Goal: Use online tool/utility

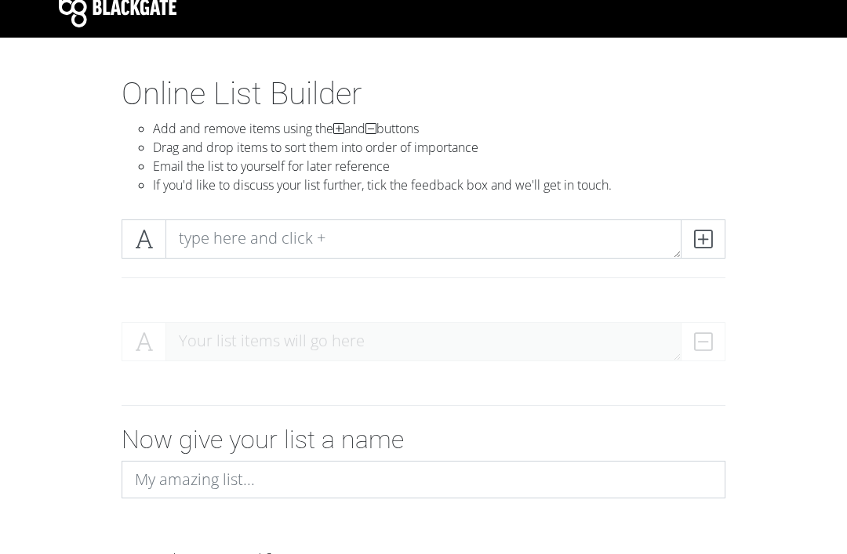
scroll to position [16, 0]
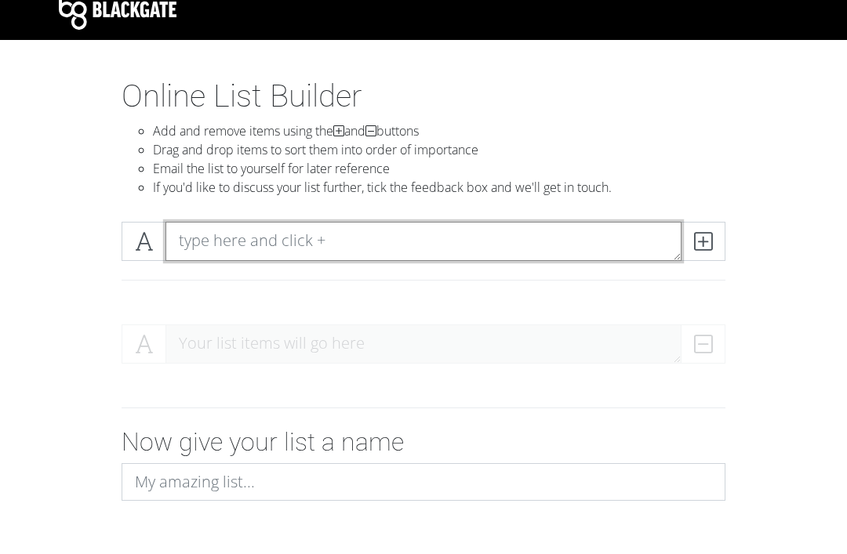
click at [274, 243] on textarea at bounding box center [423, 242] width 516 height 39
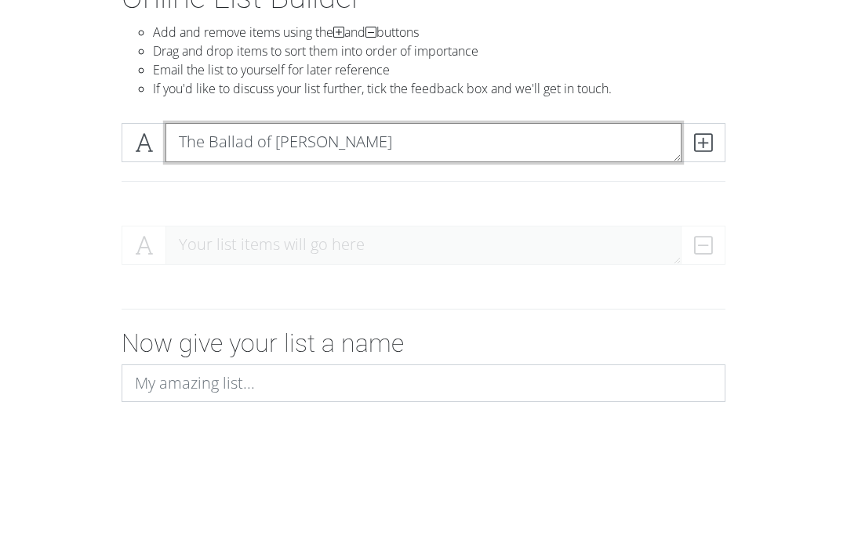
type textarea "The Ballad of [PERSON_NAME]"
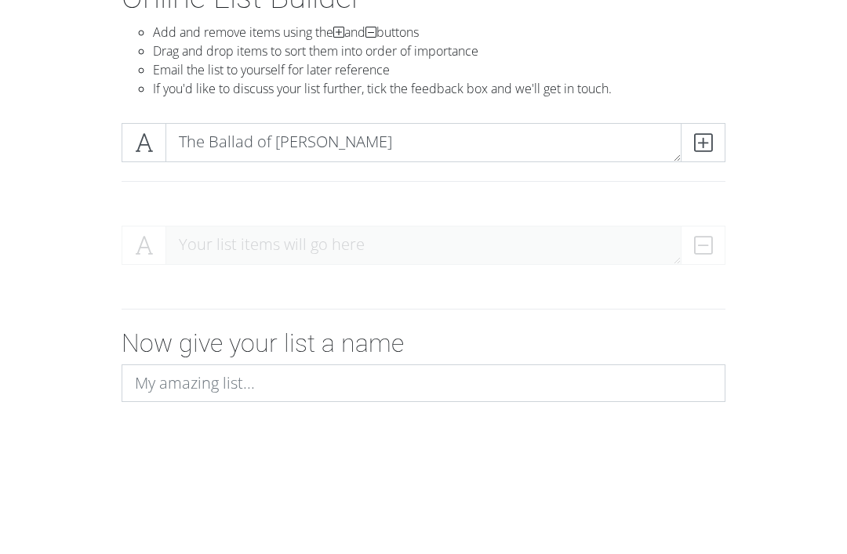
click at [700, 234] on icon at bounding box center [703, 242] width 18 height 16
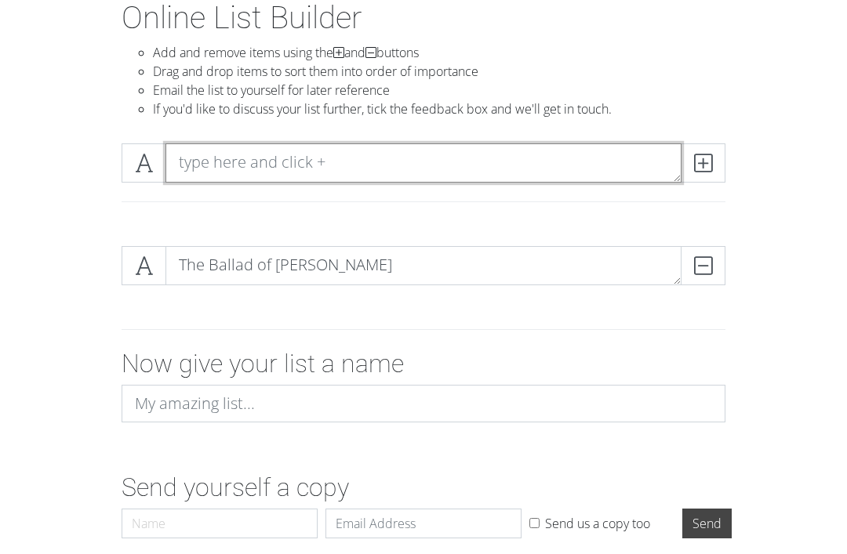
scroll to position [89, 0]
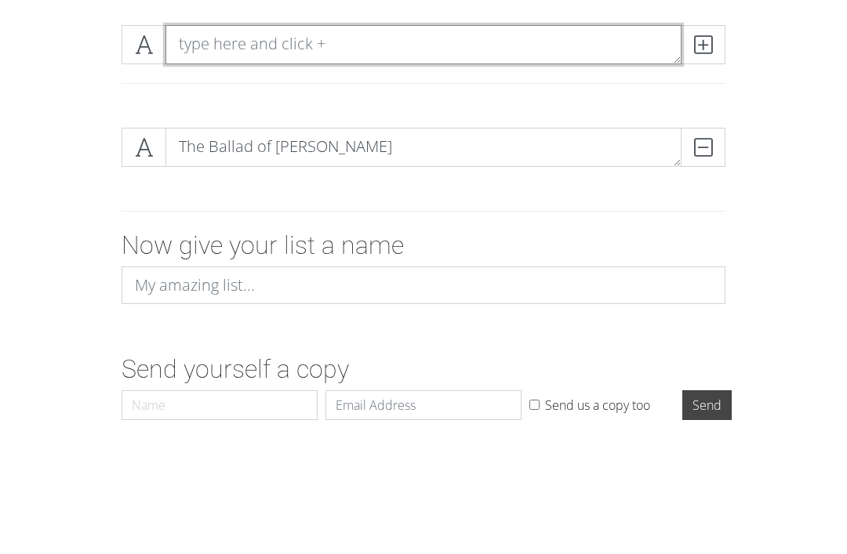
click at [209, 150] on textarea at bounding box center [423, 169] width 516 height 39
type textarea "n"
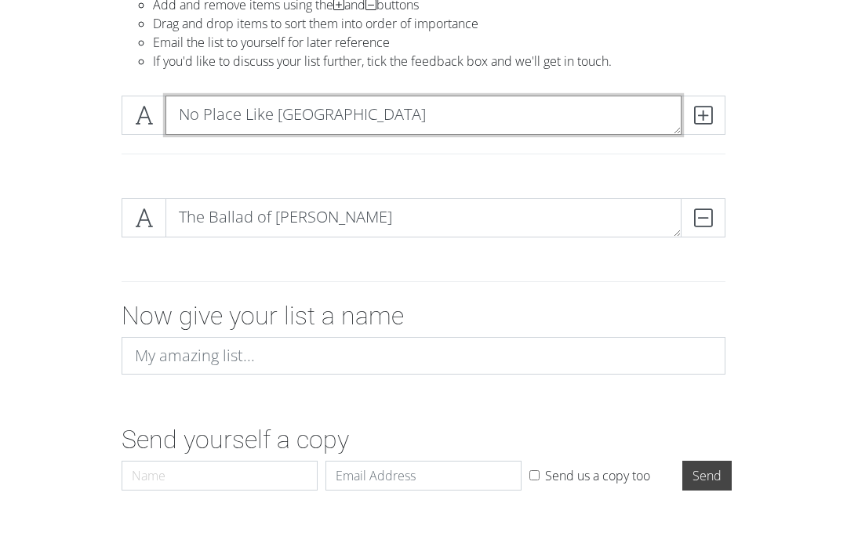
type textarea "No Place Like [GEOGRAPHIC_DATA]"
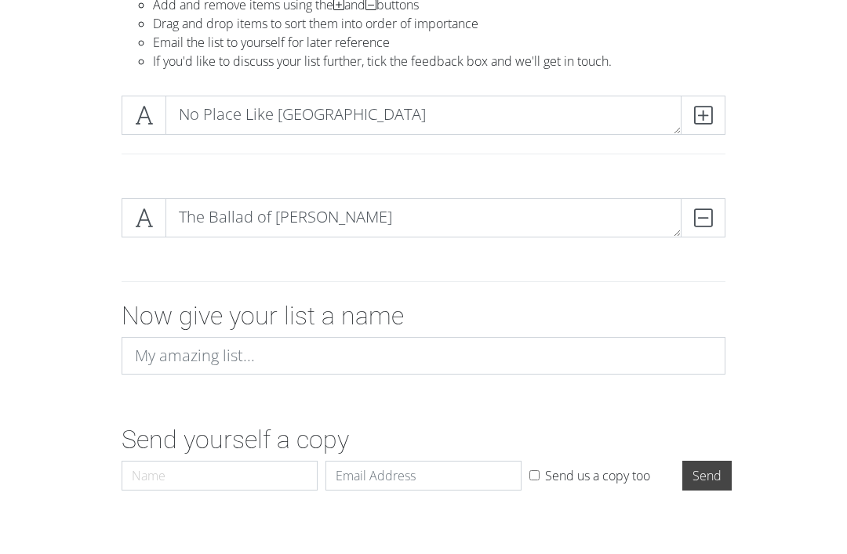
click at [690, 150] on span at bounding box center [703, 169] width 45 height 39
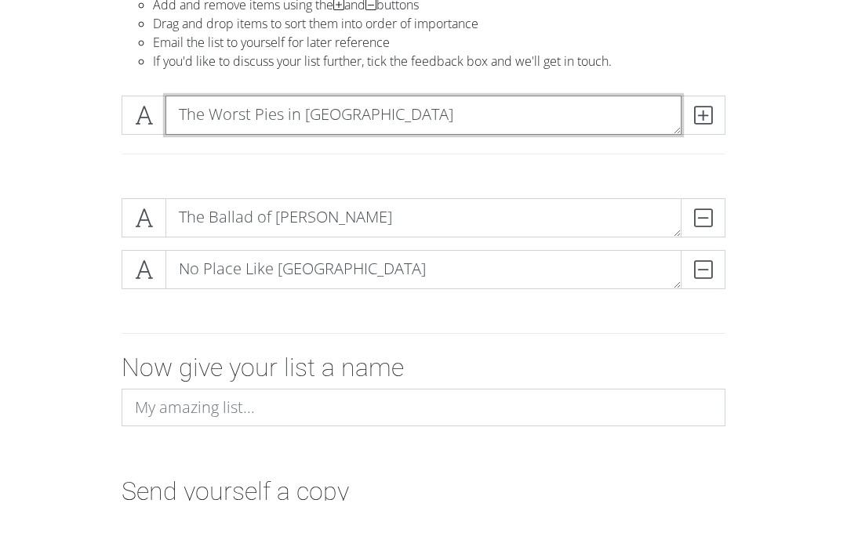
type textarea "The Worst Pies in [GEOGRAPHIC_DATA]"
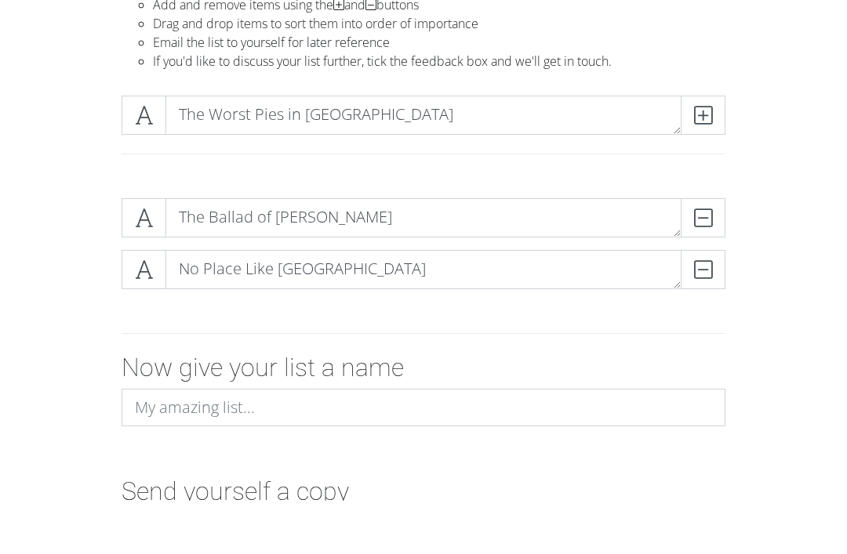
click at [698, 162] on icon at bounding box center [703, 170] width 18 height 16
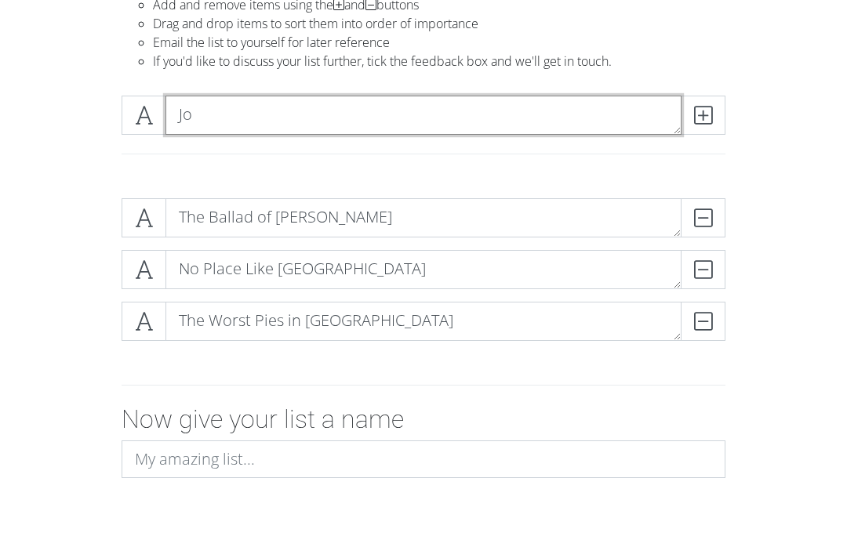
type textarea "J"
type textarea "My Friends"
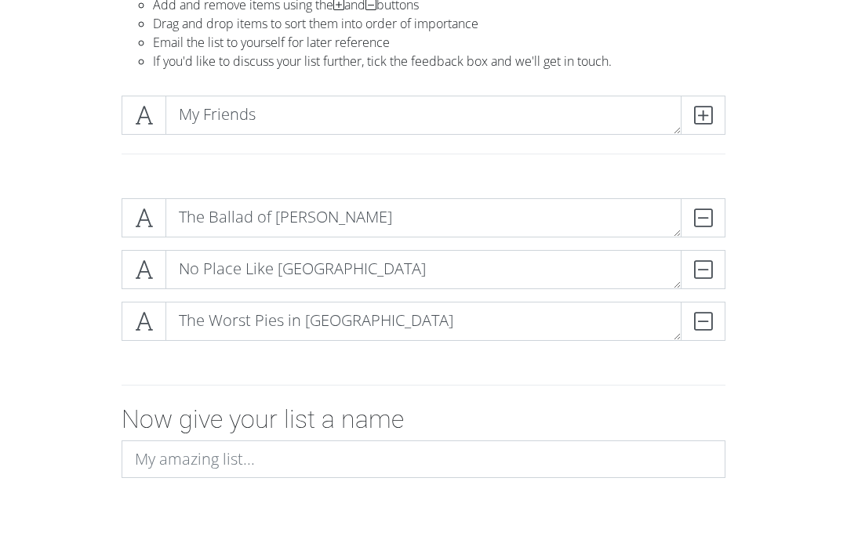
click at [694, 162] on icon at bounding box center [703, 170] width 18 height 16
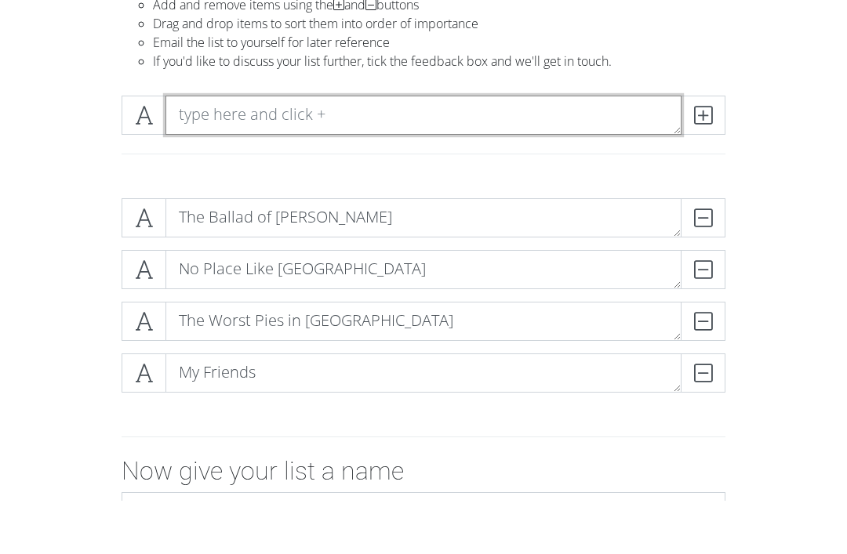
type textarea "H"
type textarea "[PERSON_NAME]"
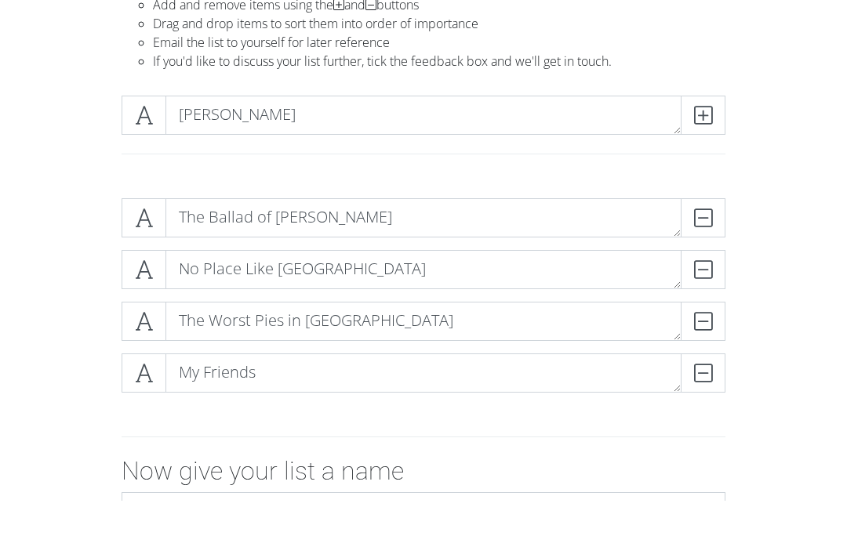
click at [691, 150] on span at bounding box center [703, 169] width 45 height 39
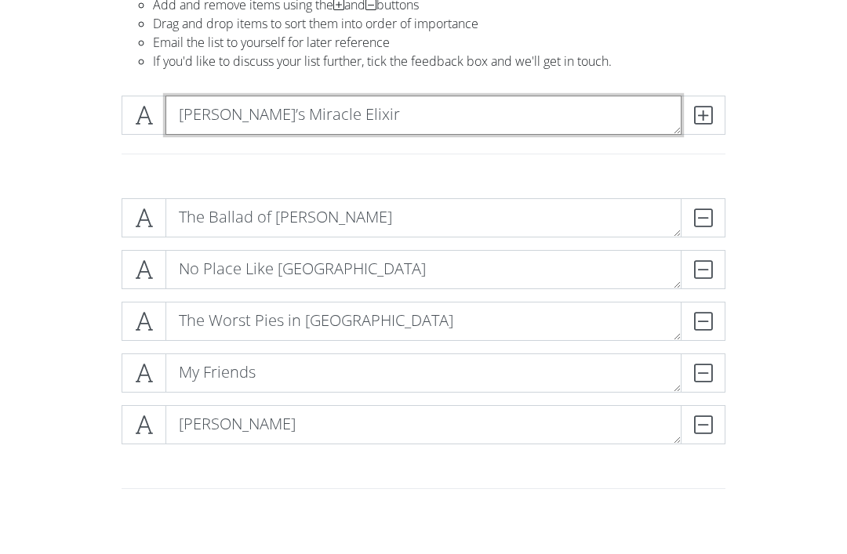
type textarea "[PERSON_NAME]’s Miracle Elixir"
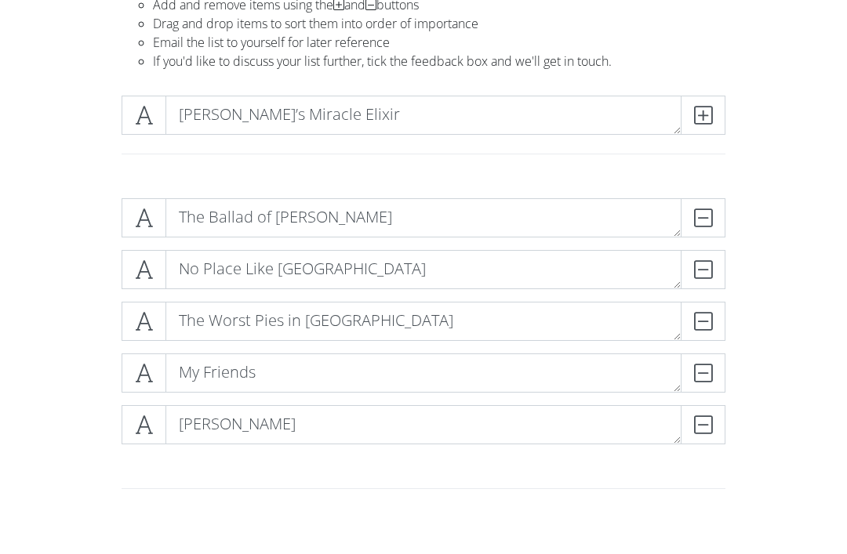
click at [699, 162] on icon at bounding box center [703, 170] width 18 height 16
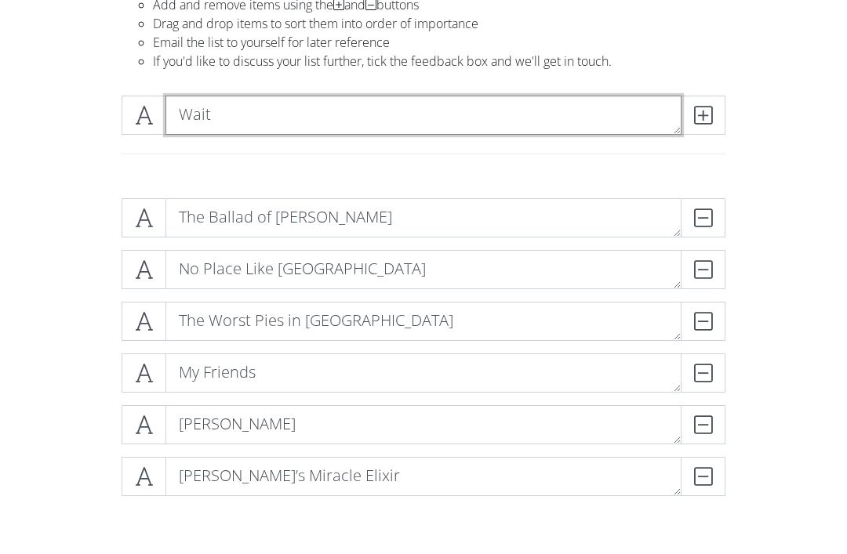
type textarea "Wait"
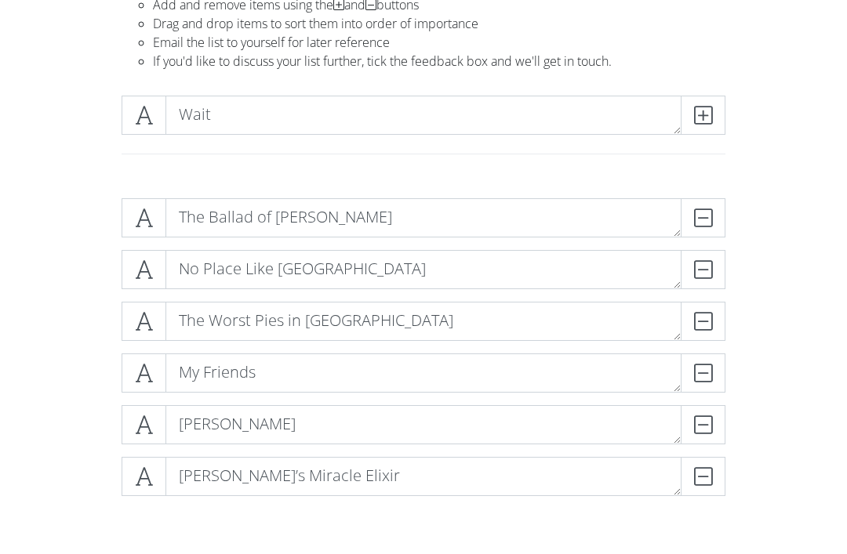
click at [694, 162] on icon at bounding box center [703, 170] width 18 height 16
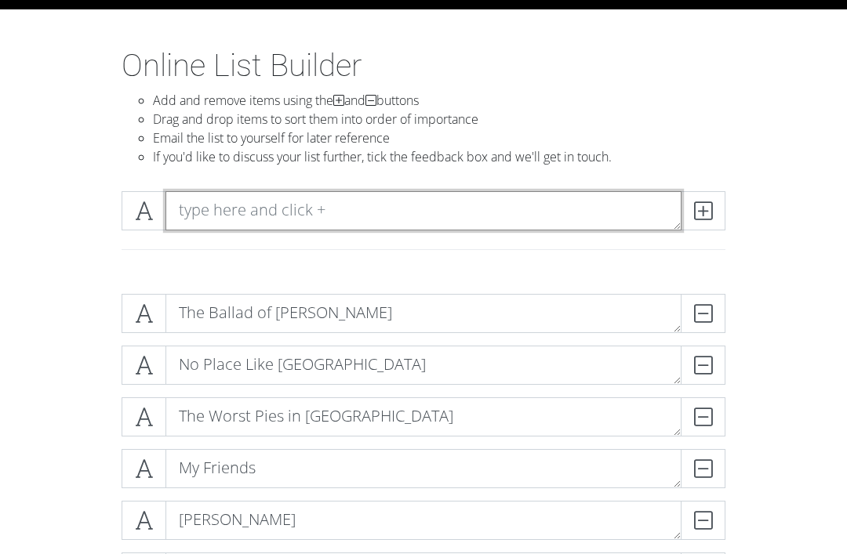
scroll to position [45, 0]
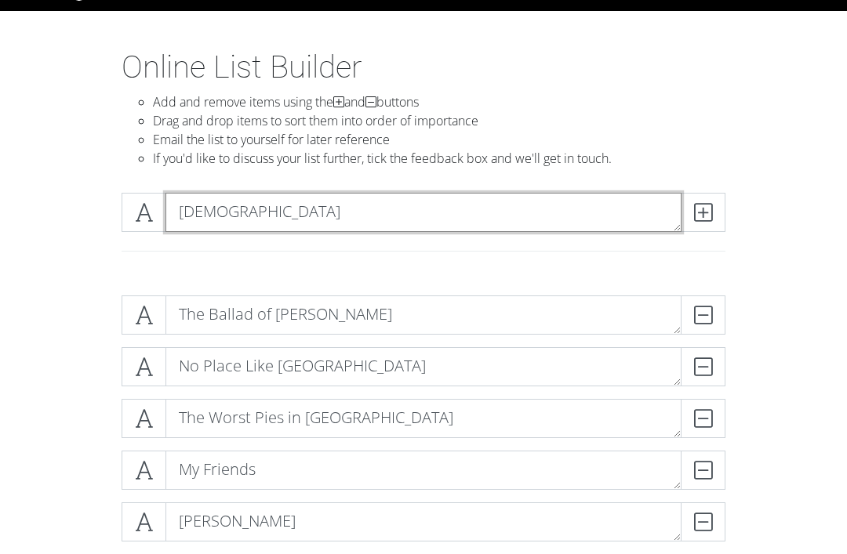
type textarea "[DEMOGRAPHIC_DATA]"
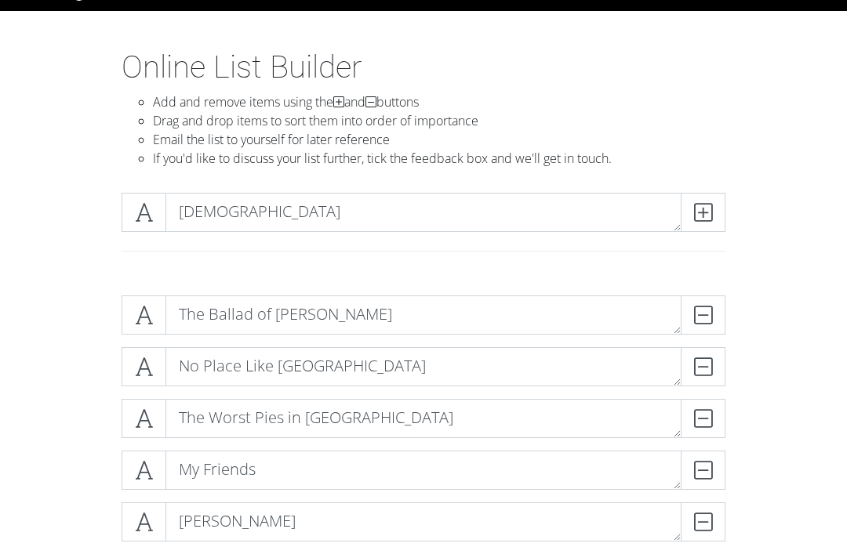
click at [706, 218] on icon at bounding box center [703, 213] width 18 height 16
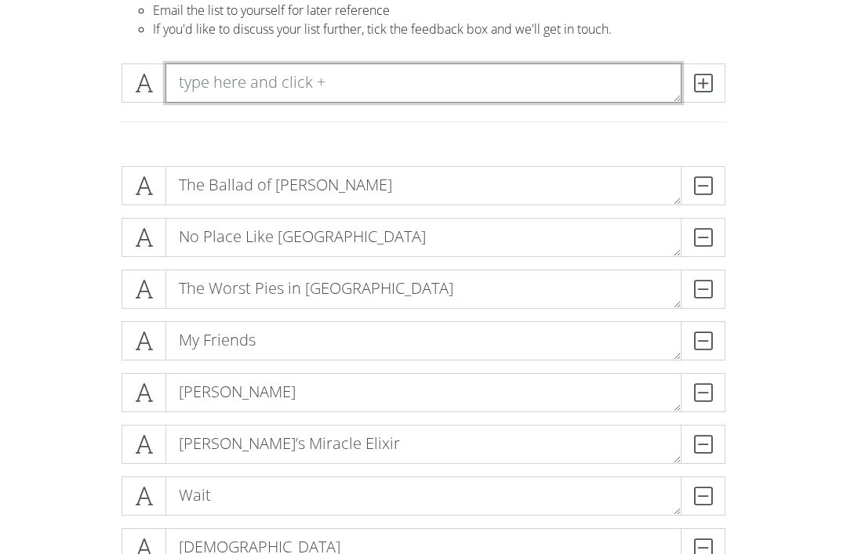
scroll to position [174, 0]
click at [224, 87] on textarea at bounding box center [423, 83] width 516 height 39
type textarea "By the Sea"
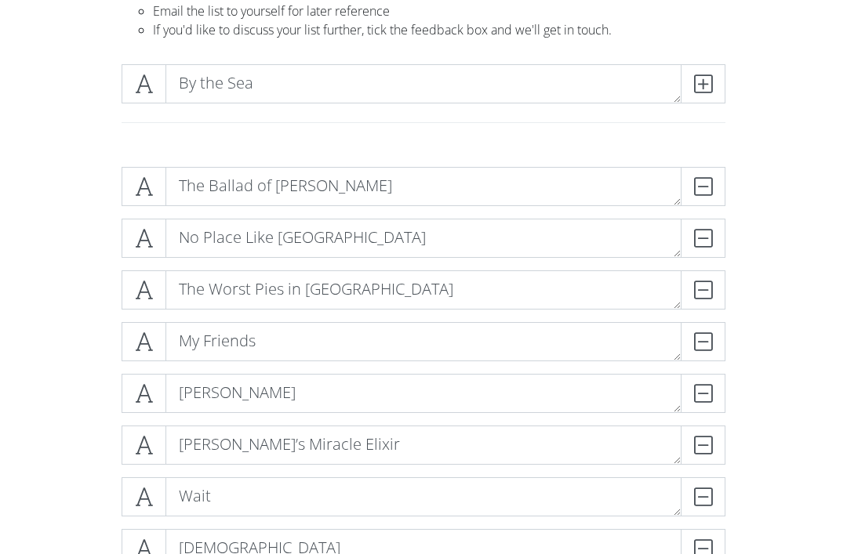
click at [703, 87] on icon at bounding box center [703, 84] width 18 height 16
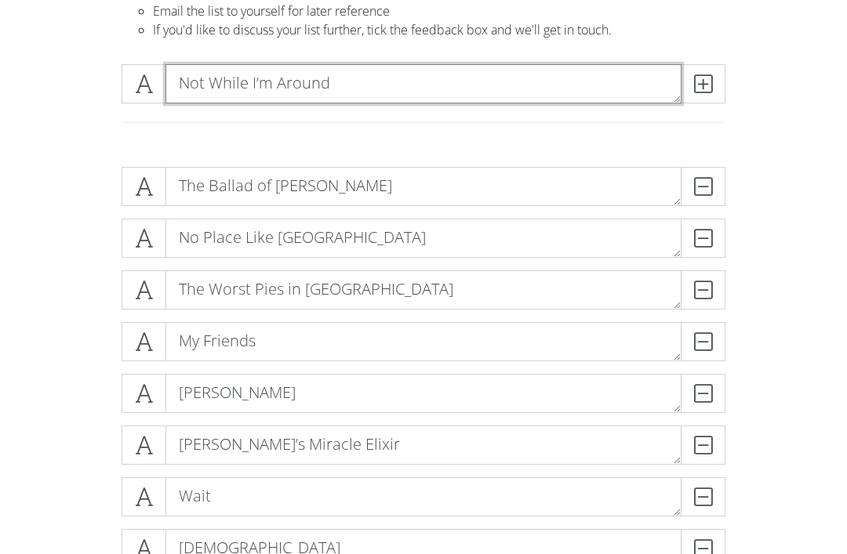
type textarea "Not While I’m Around"
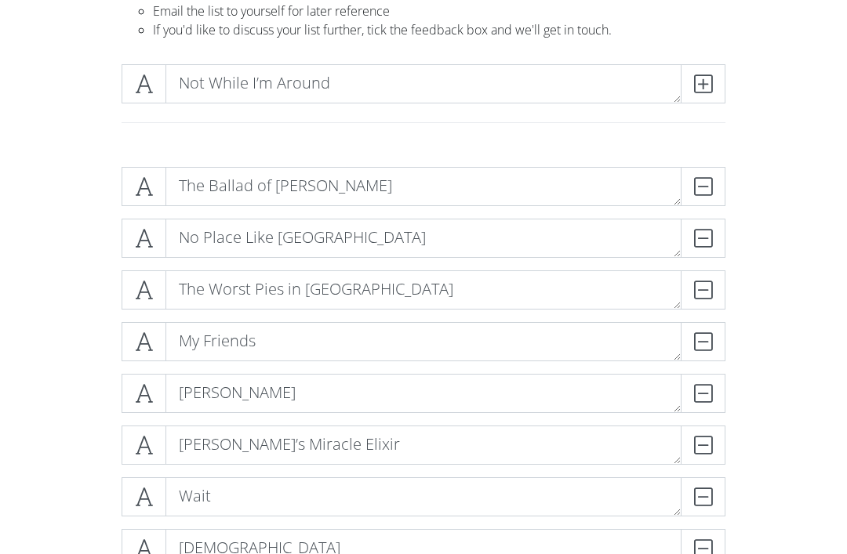
click at [703, 86] on icon at bounding box center [703, 84] width 18 height 16
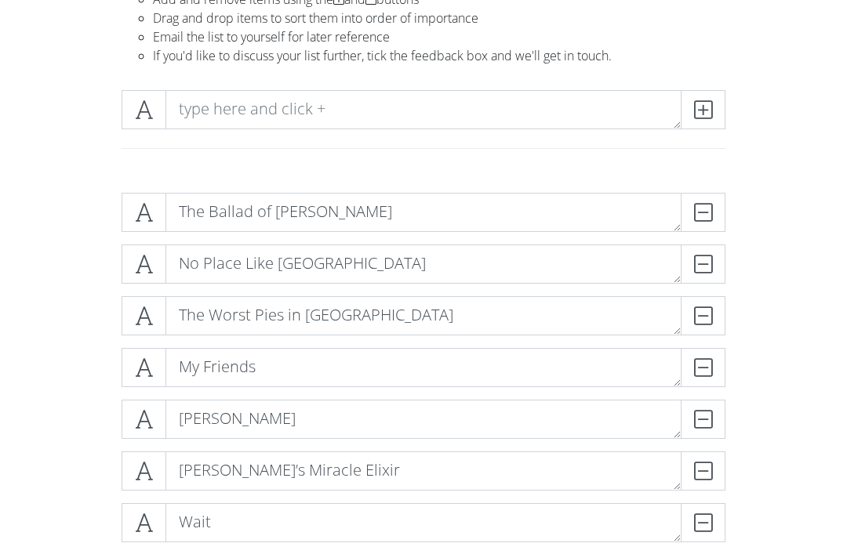
scroll to position [143, 0]
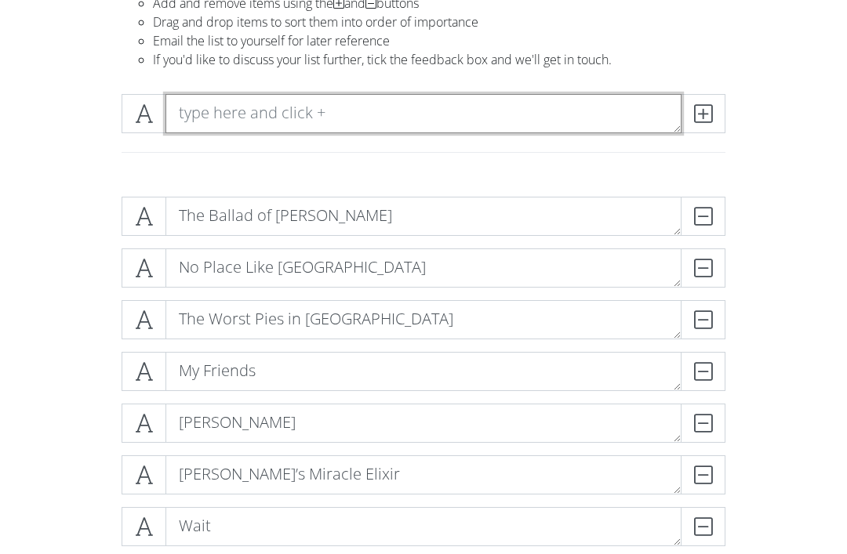
click at [194, 108] on textarea at bounding box center [423, 114] width 516 height 39
type textarea "Monster"
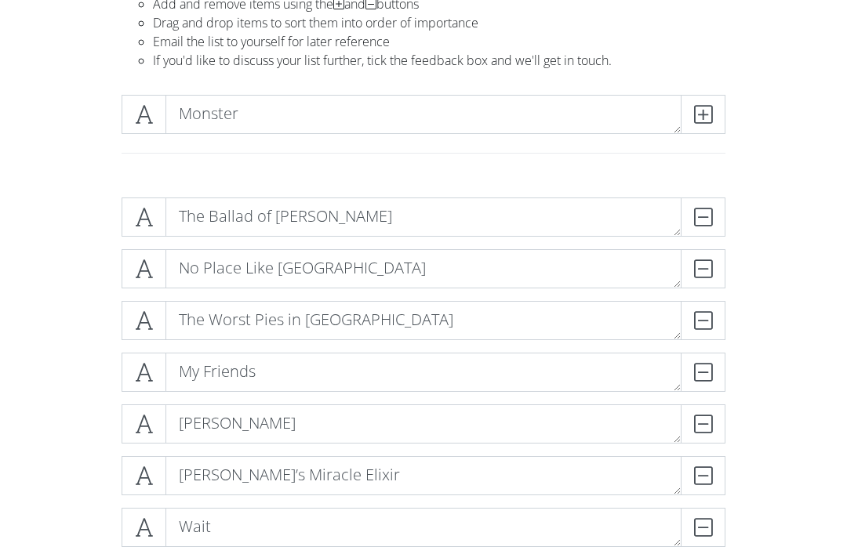
click at [695, 107] on icon at bounding box center [703, 115] width 18 height 16
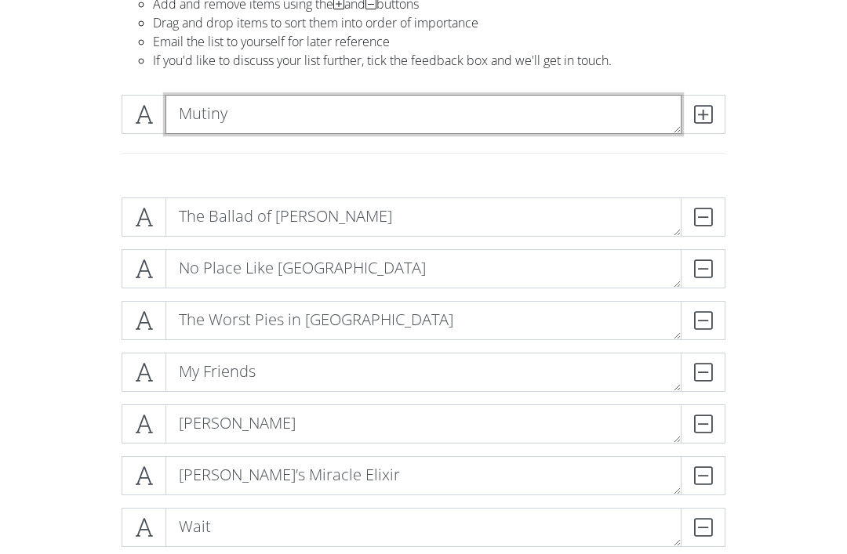
type textarea "Mutiny"
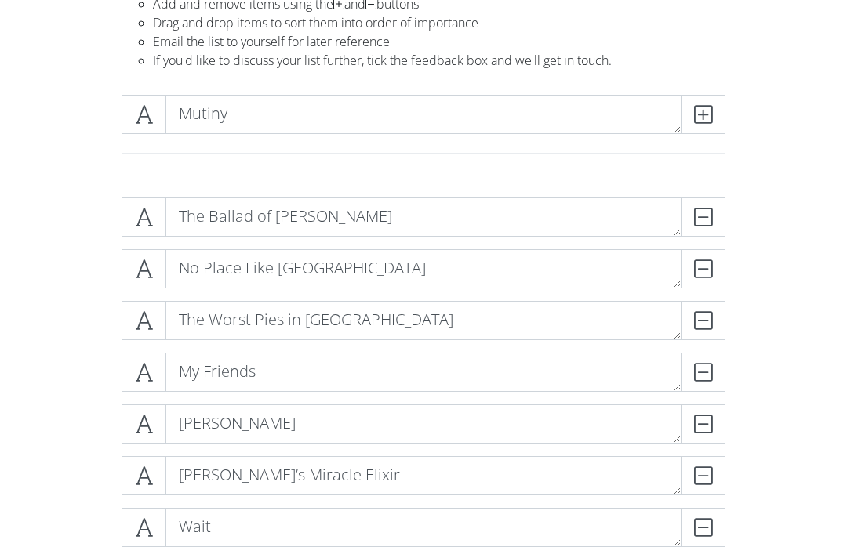
click at [703, 118] on icon at bounding box center [703, 115] width 18 height 16
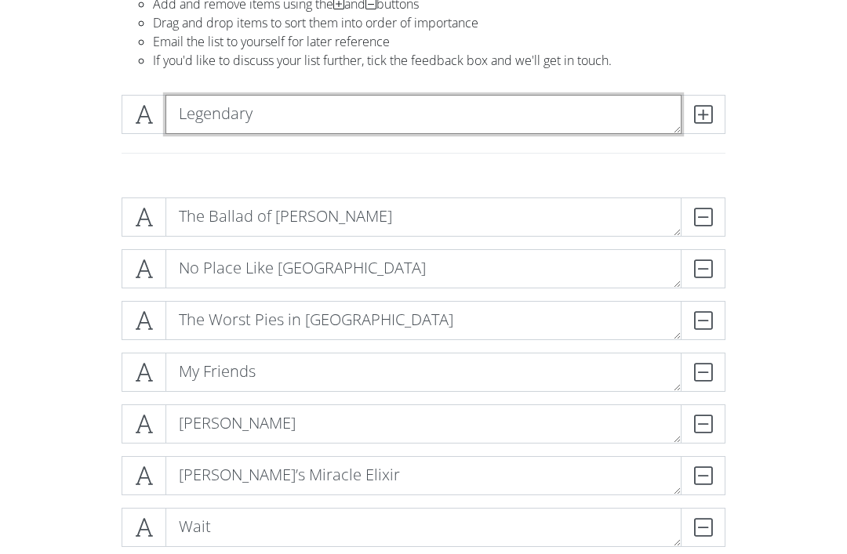
type textarea "Legendary"
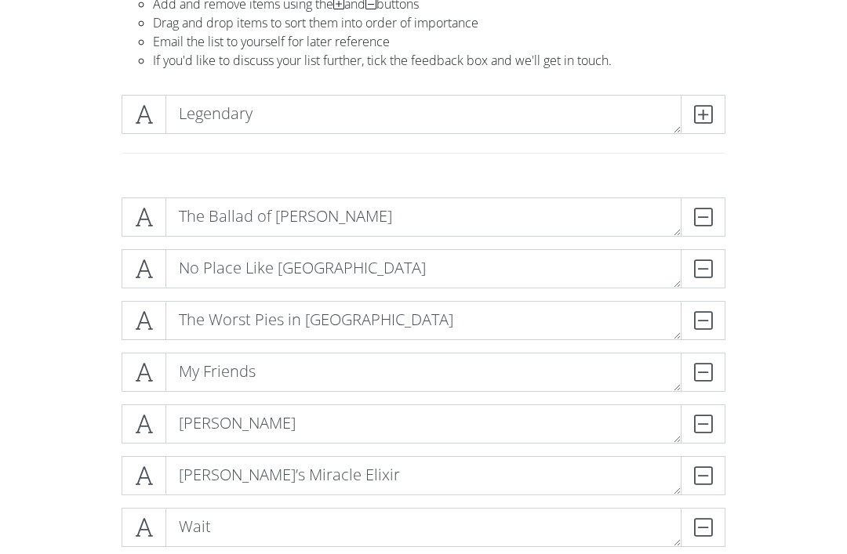
click at [694, 116] on icon at bounding box center [703, 115] width 18 height 16
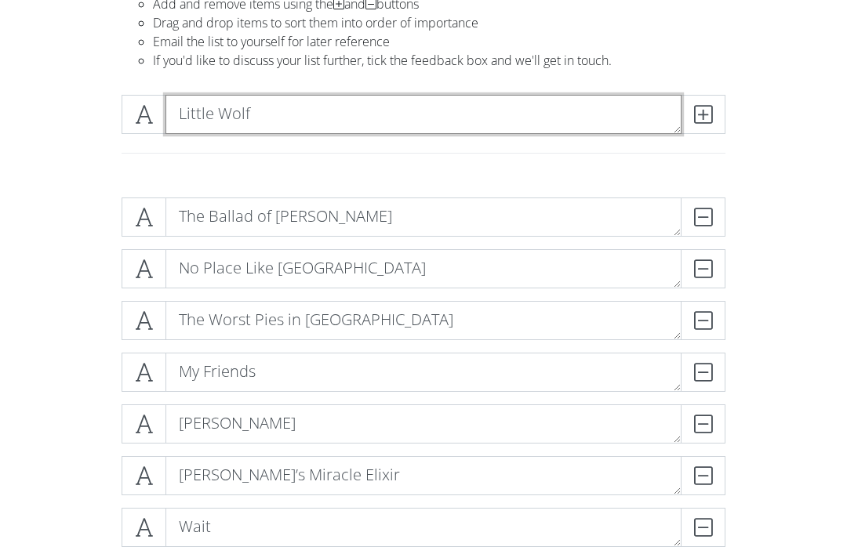
type textarea "Little Wolf"
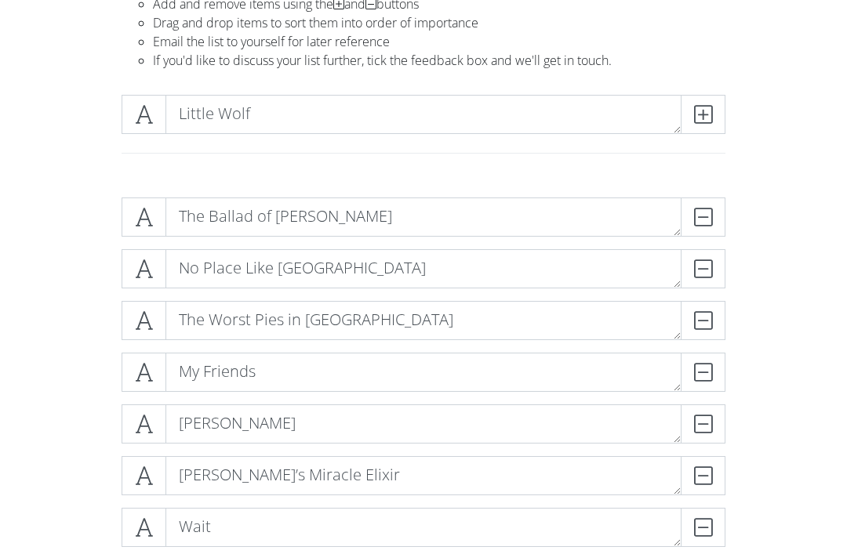
click at [695, 110] on icon at bounding box center [703, 115] width 18 height 16
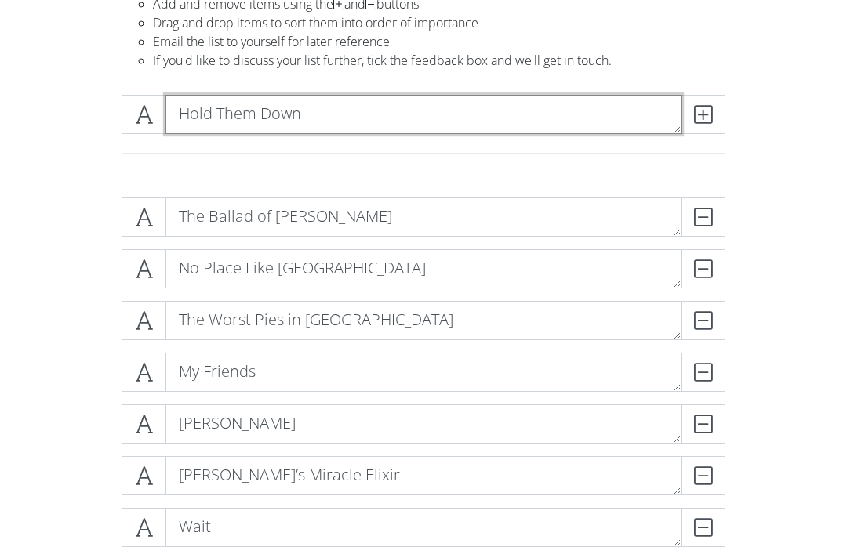
type textarea "Hold Them Down"
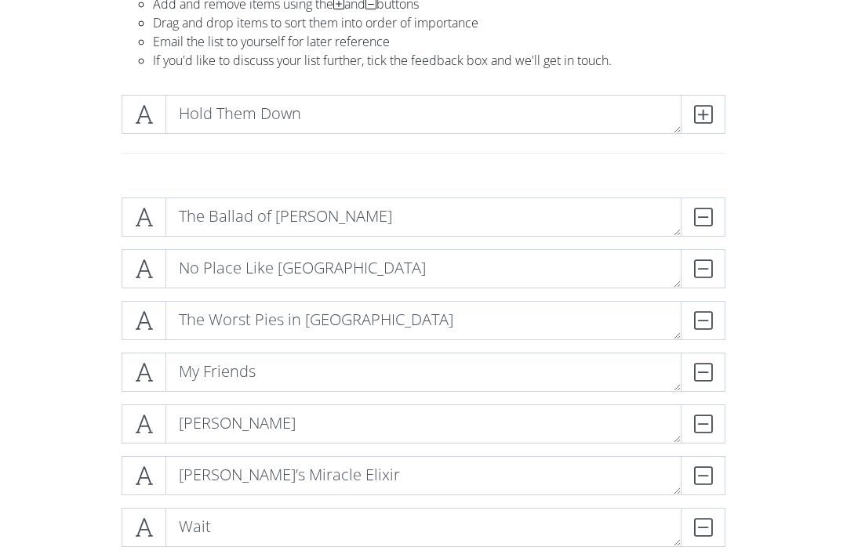
click at [713, 120] on span at bounding box center [703, 114] width 45 height 39
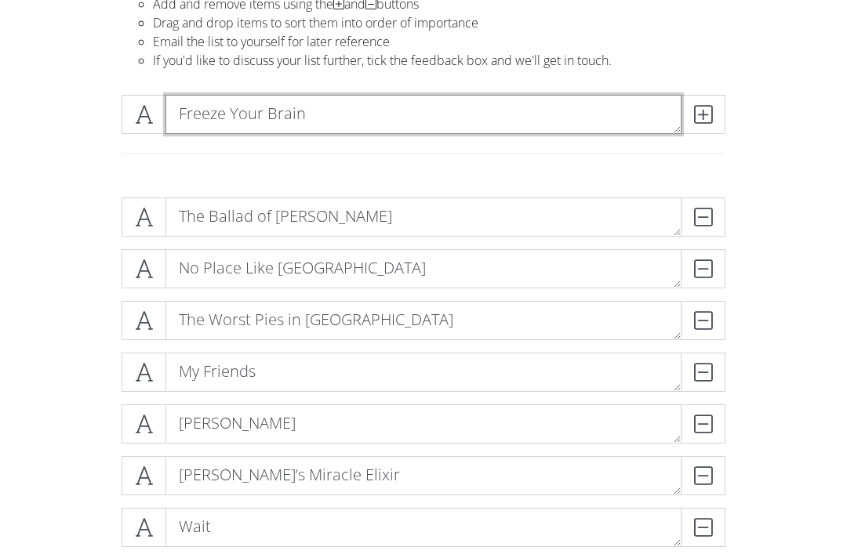
type textarea "Freeze Your Brain"
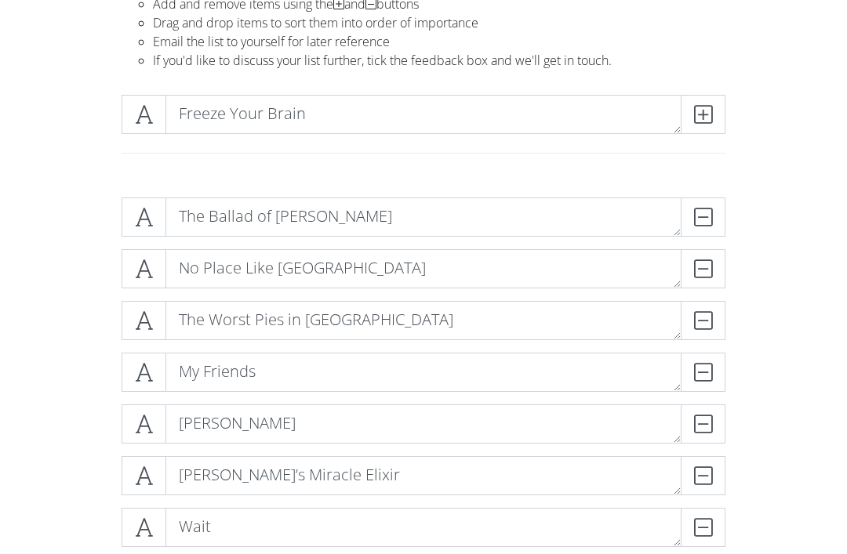
click at [693, 126] on span at bounding box center [703, 114] width 45 height 39
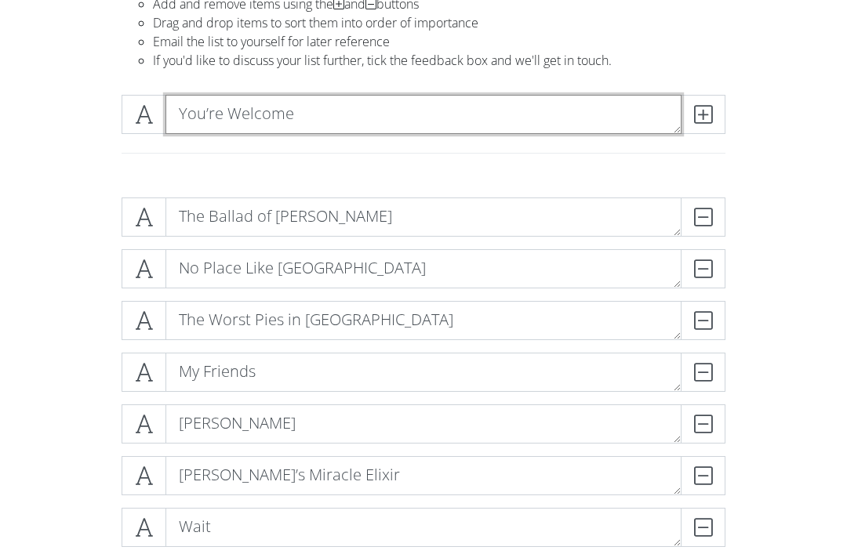
type textarea "You’re Welcome"
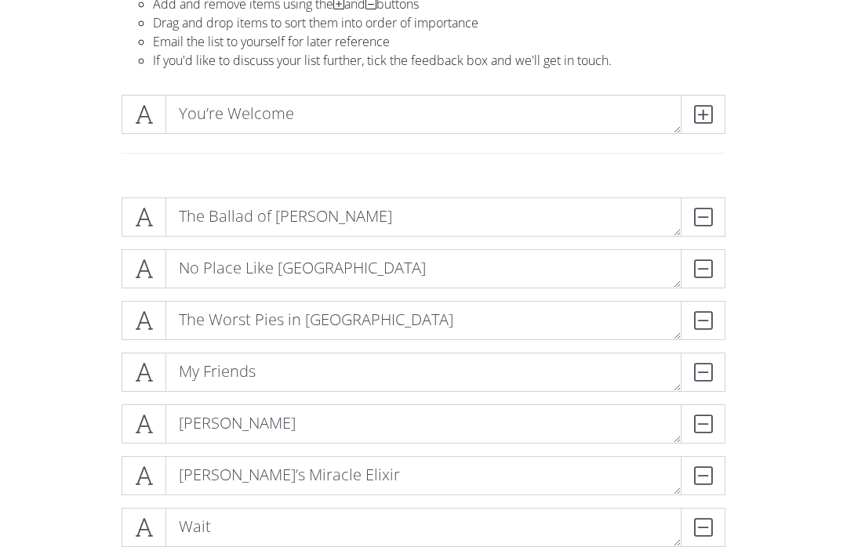
click at [699, 126] on span at bounding box center [703, 114] width 45 height 39
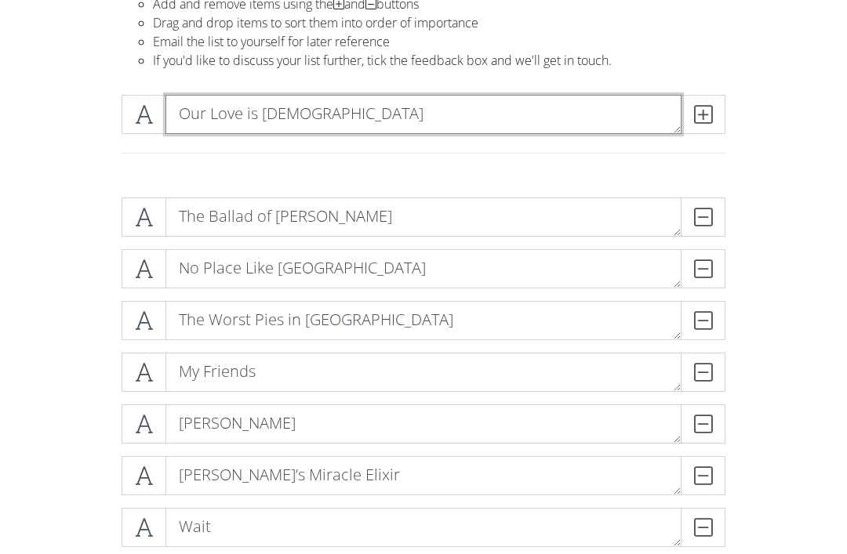
type textarea "Our Love is [DEMOGRAPHIC_DATA]"
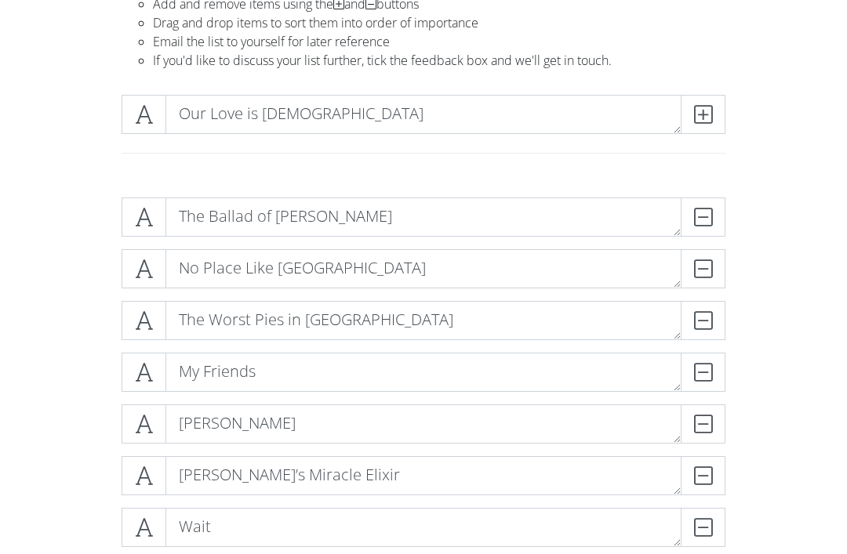
click at [687, 114] on span at bounding box center [703, 114] width 45 height 39
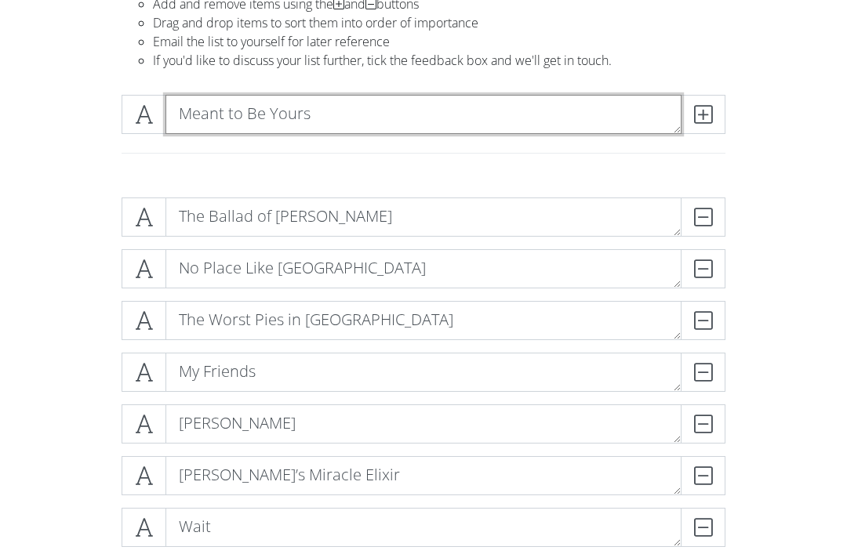
type textarea "Meant to Be Yours"
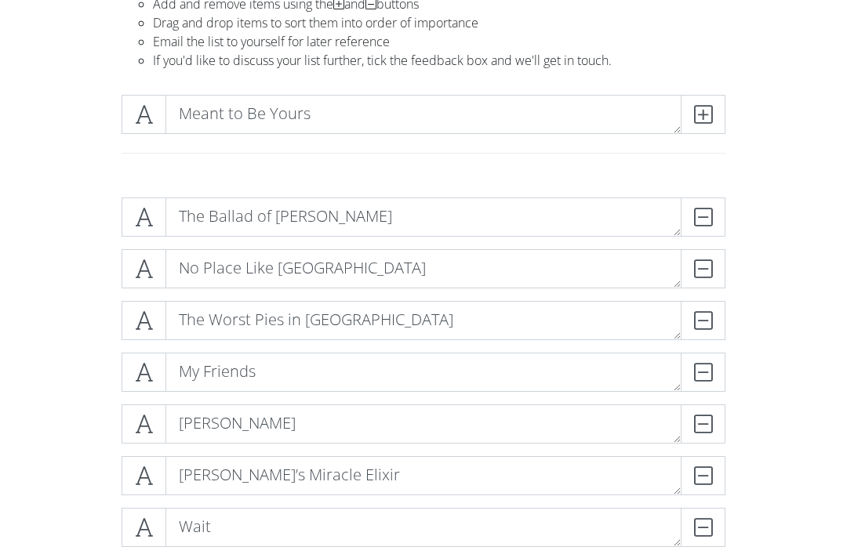
click at [703, 115] on icon at bounding box center [703, 115] width 18 height 16
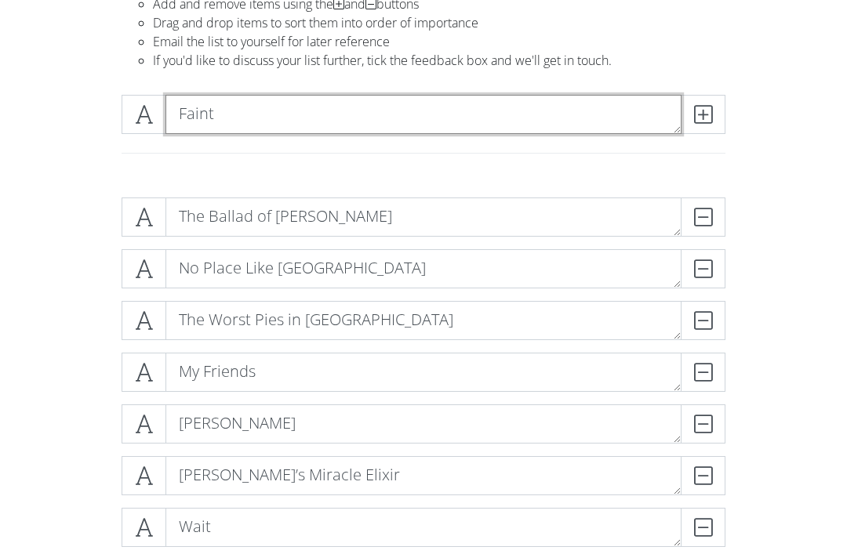
type textarea "Faint"
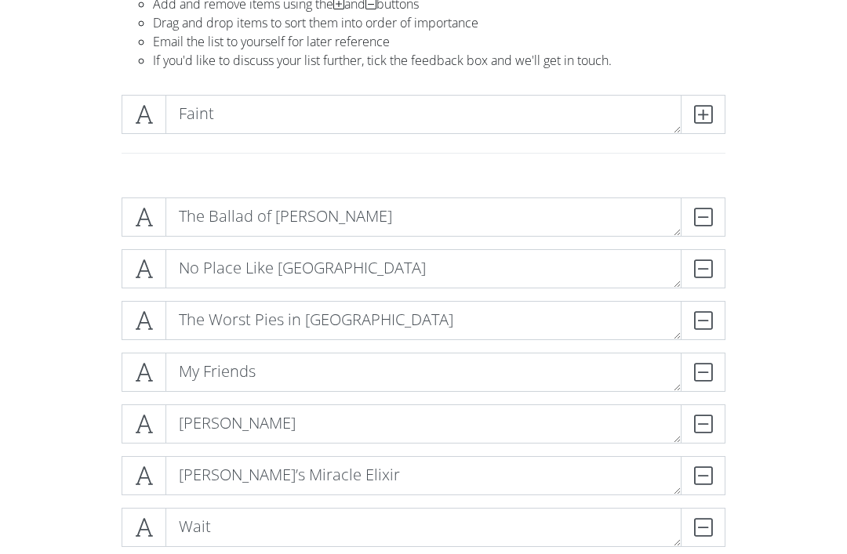
click at [701, 109] on icon at bounding box center [703, 115] width 18 height 16
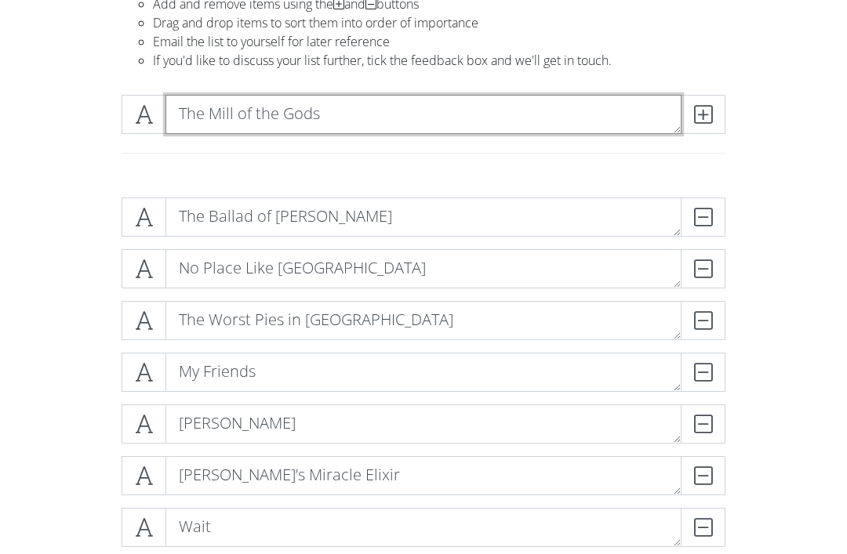
type textarea "The Mill of the Gods"
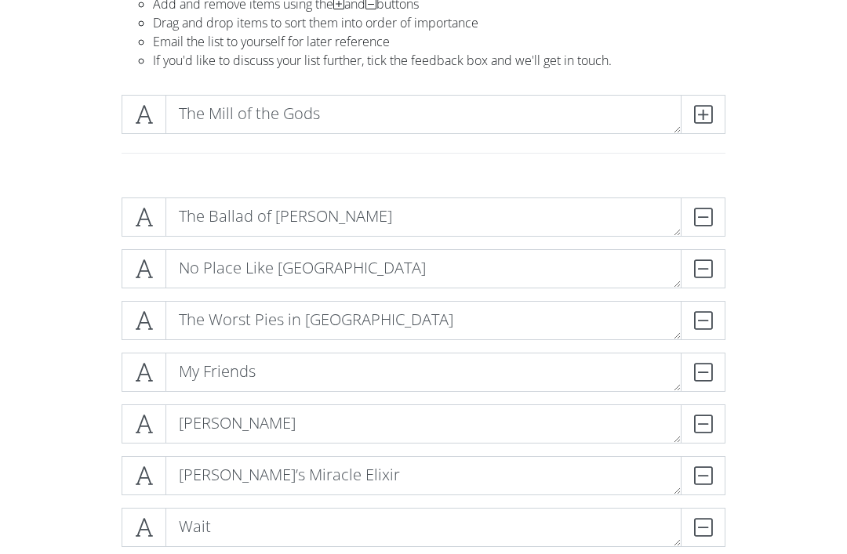
click at [702, 114] on icon at bounding box center [703, 115] width 18 height 16
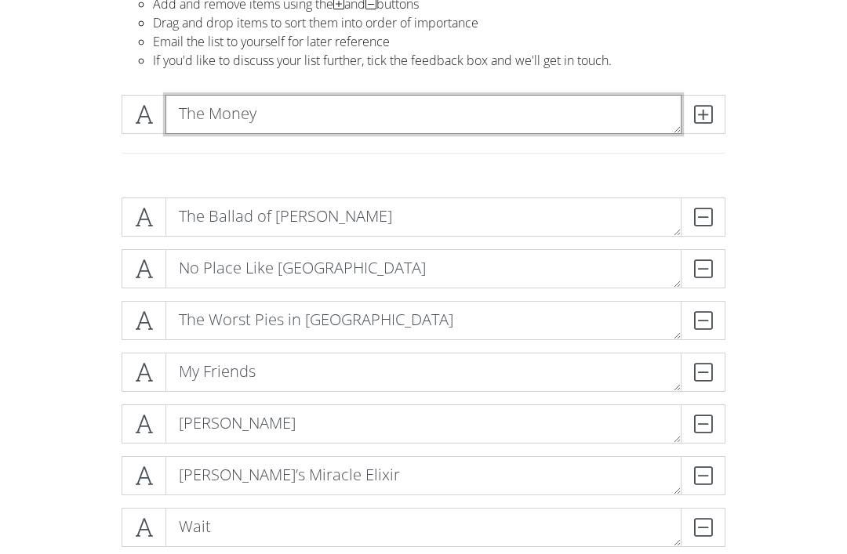
type textarea "The Money"
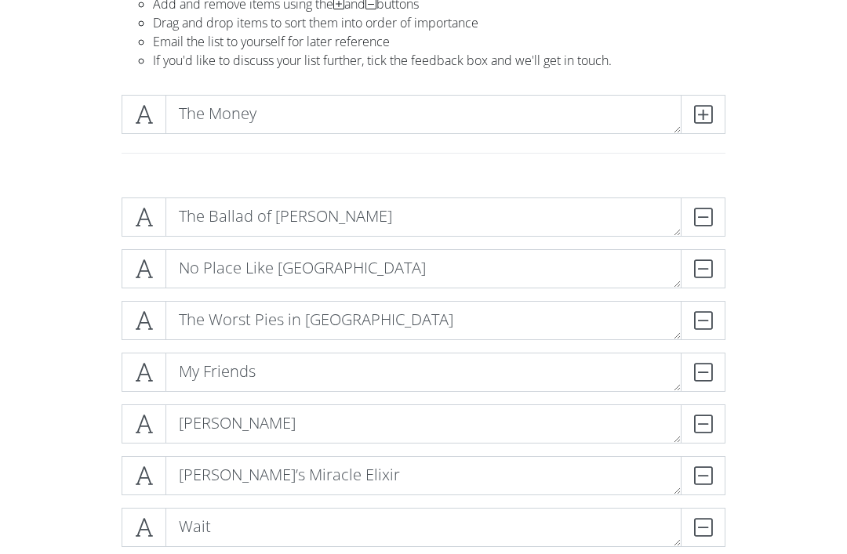
click at [708, 121] on icon at bounding box center [703, 115] width 18 height 16
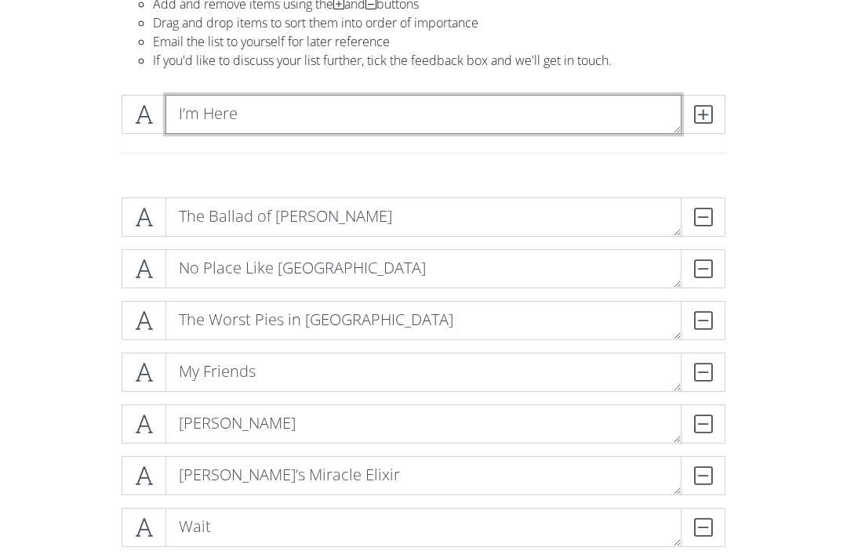
type textarea "I’m Here"
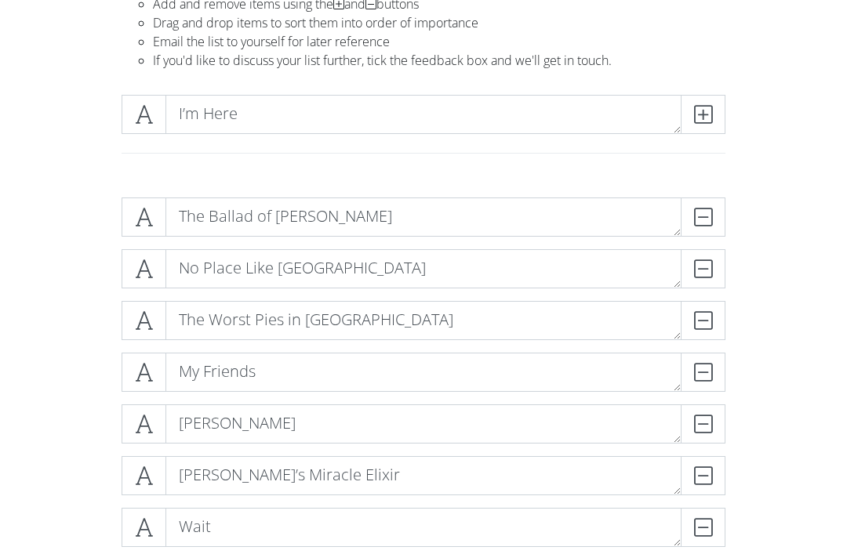
click at [701, 117] on icon at bounding box center [703, 115] width 18 height 16
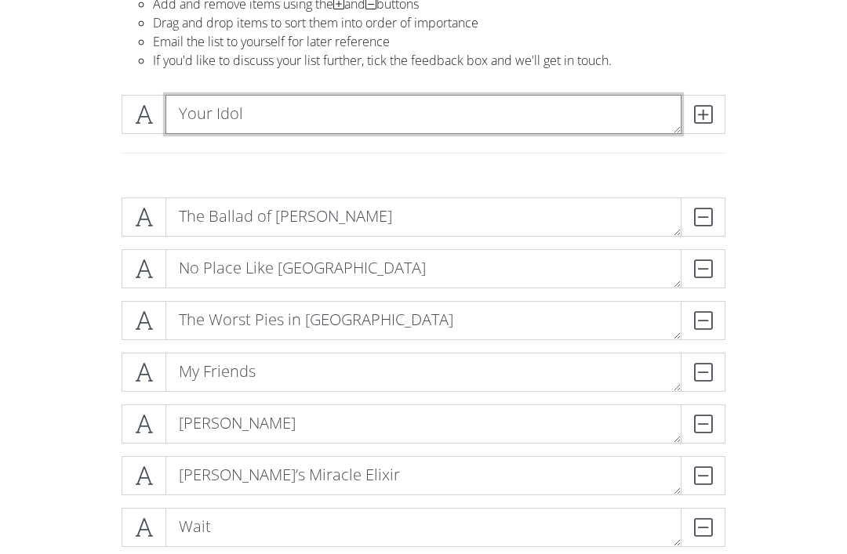
type textarea "Your Idol"
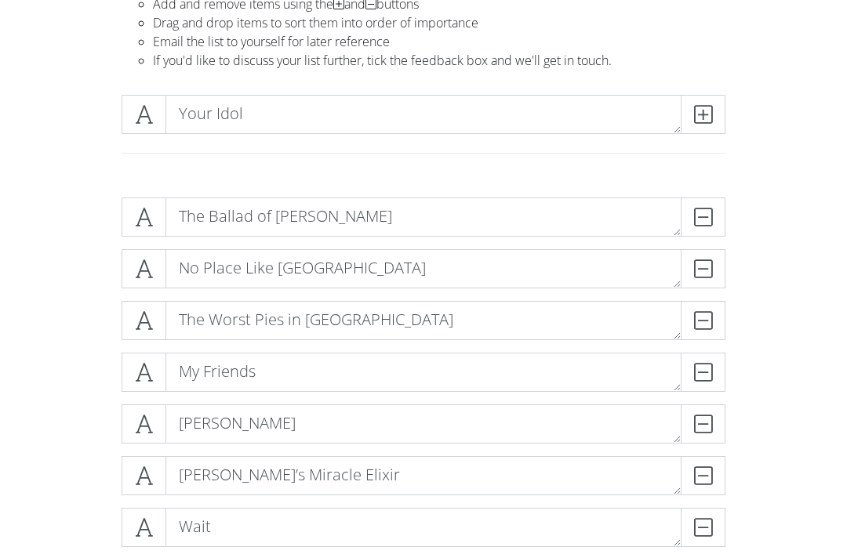
click at [702, 115] on icon at bounding box center [703, 115] width 18 height 16
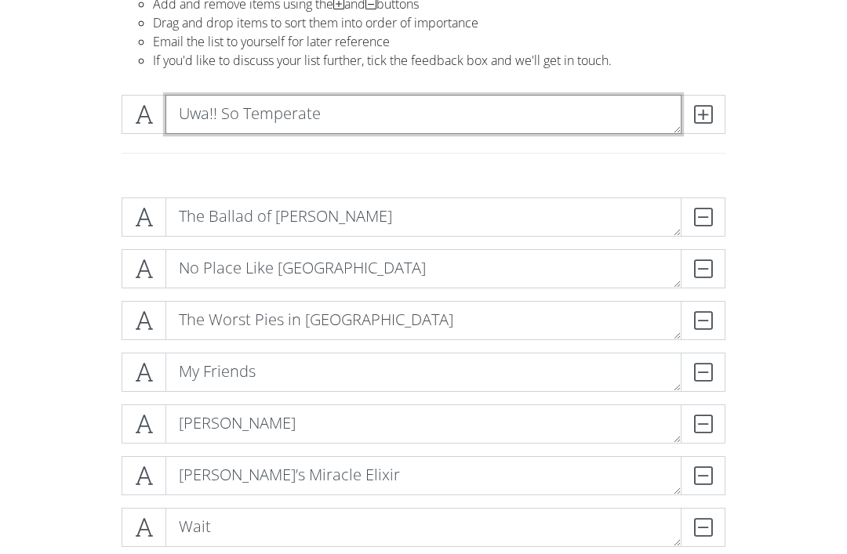
type textarea "Uwa!! So Temperate"
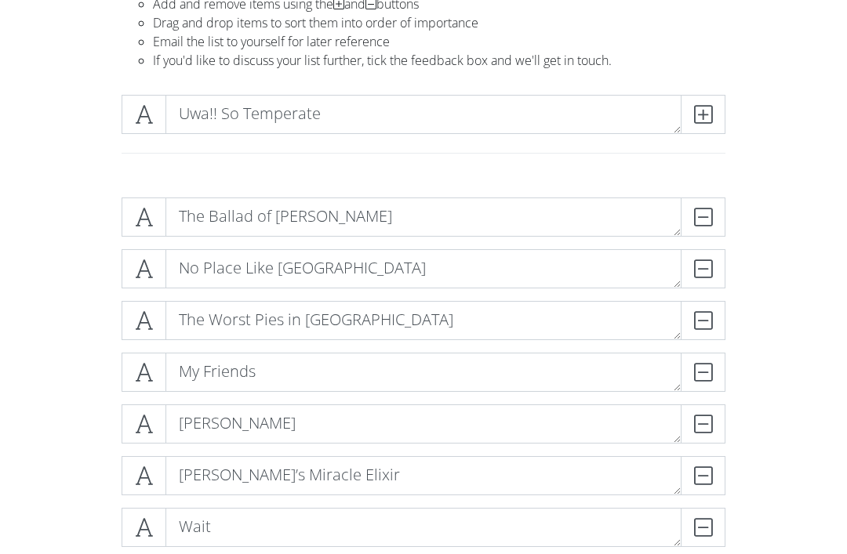
click at [702, 118] on icon at bounding box center [703, 115] width 18 height 16
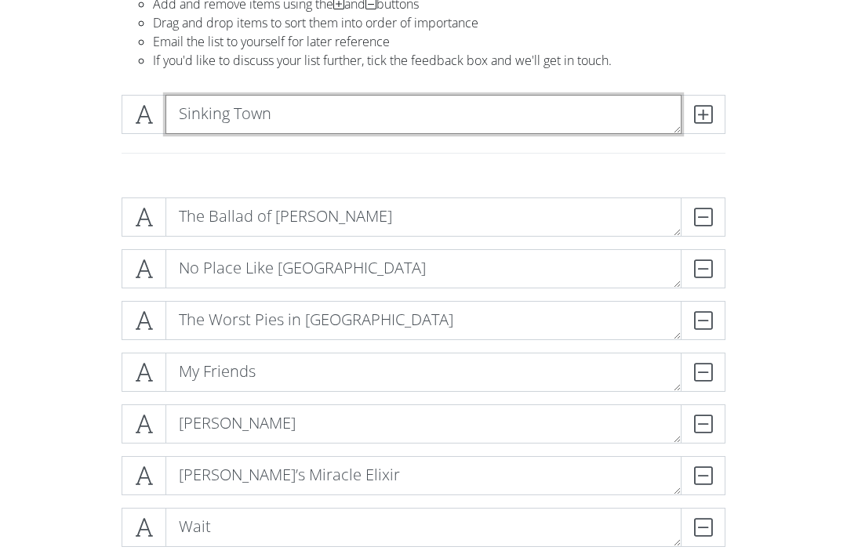
type textarea "Sinking Town"
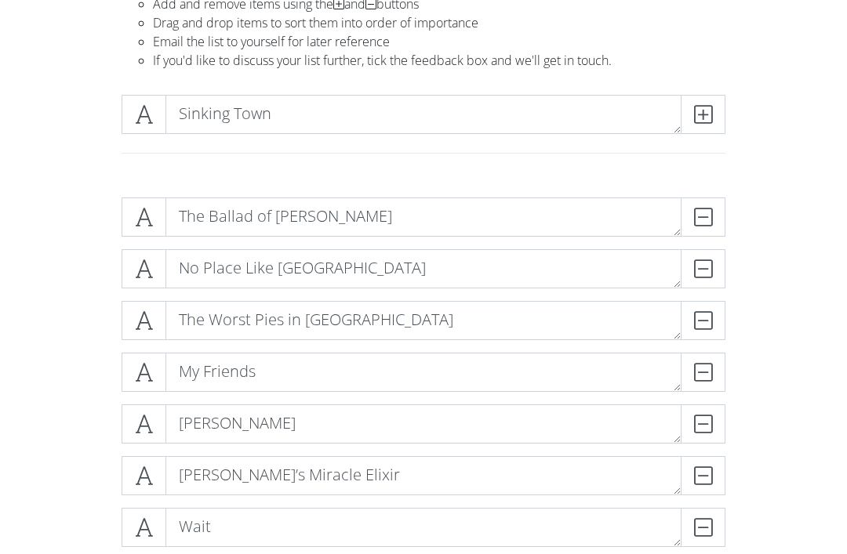
click at [695, 120] on icon at bounding box center [703, 115] width 18 height 16
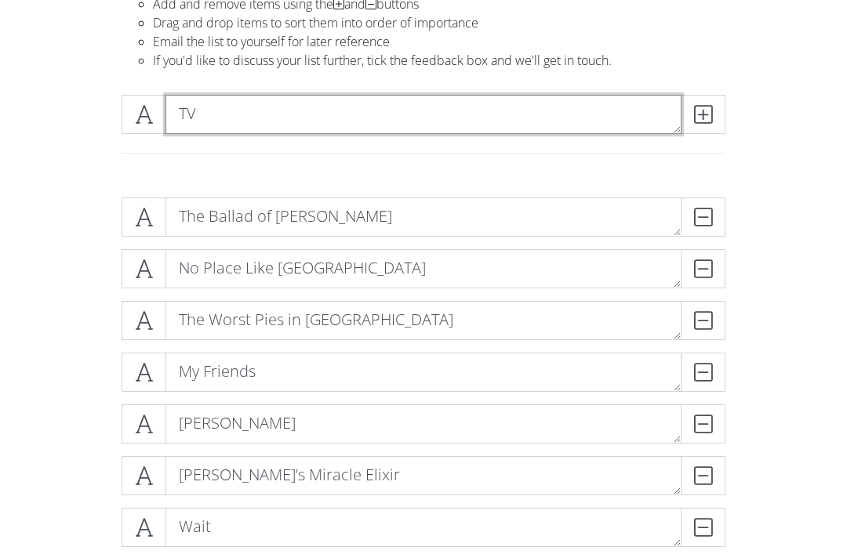
type textarea "TV"
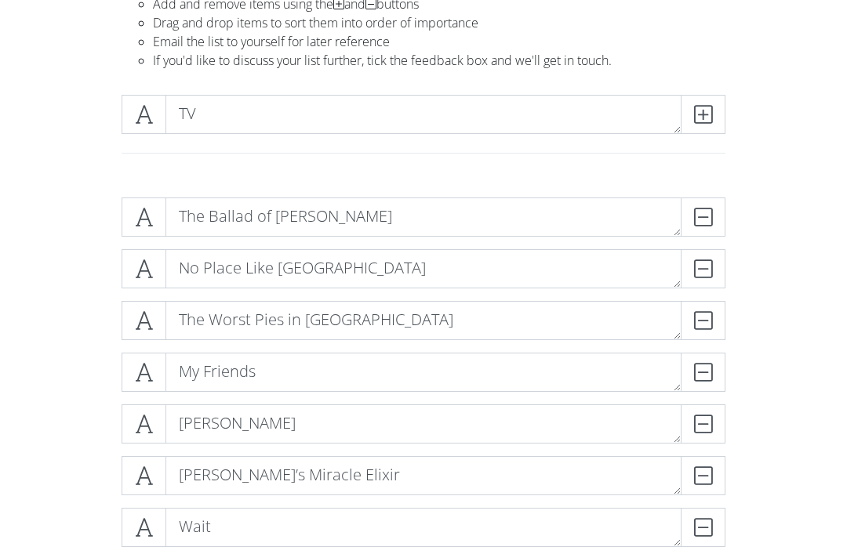
click at [715, 110] on span at bounding box center [703, 114] width 45 height 39
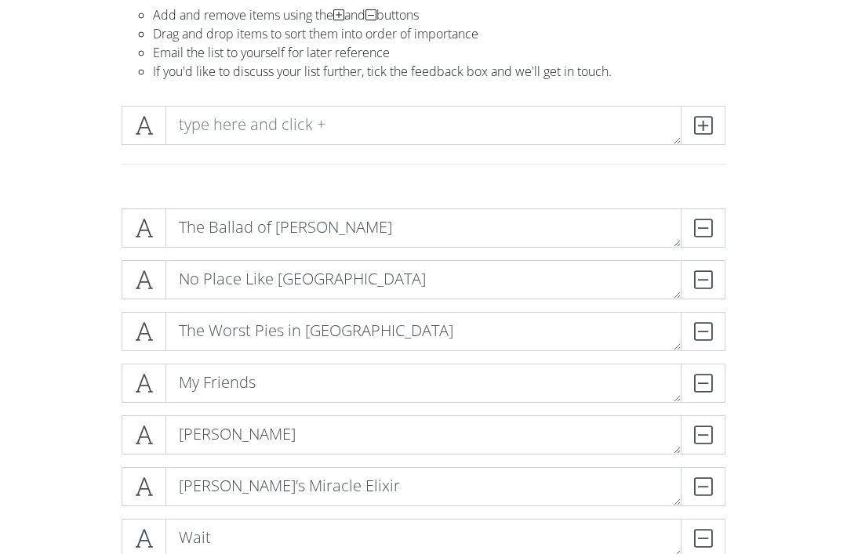
scroll to position [129, 0]
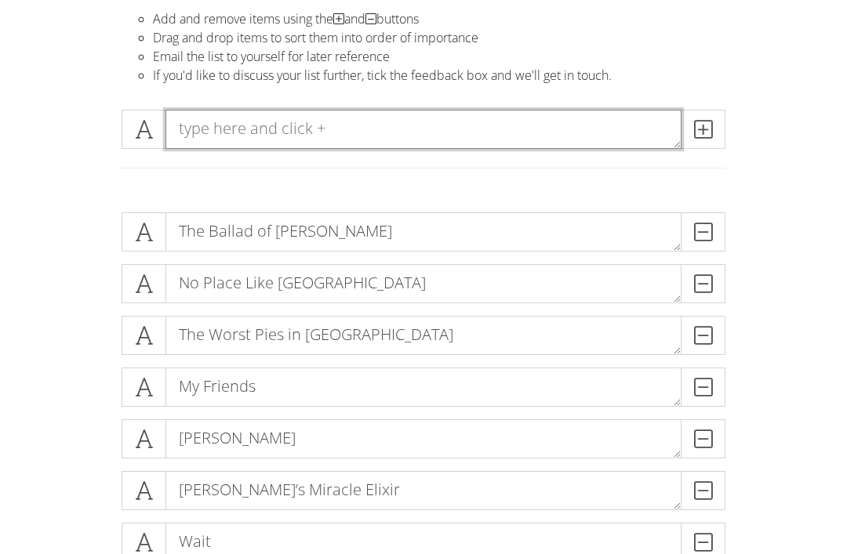
click at [204, 121] on textarea at bounding box center [423, 129] width 516 height 39
type textarea "Fallen Down"
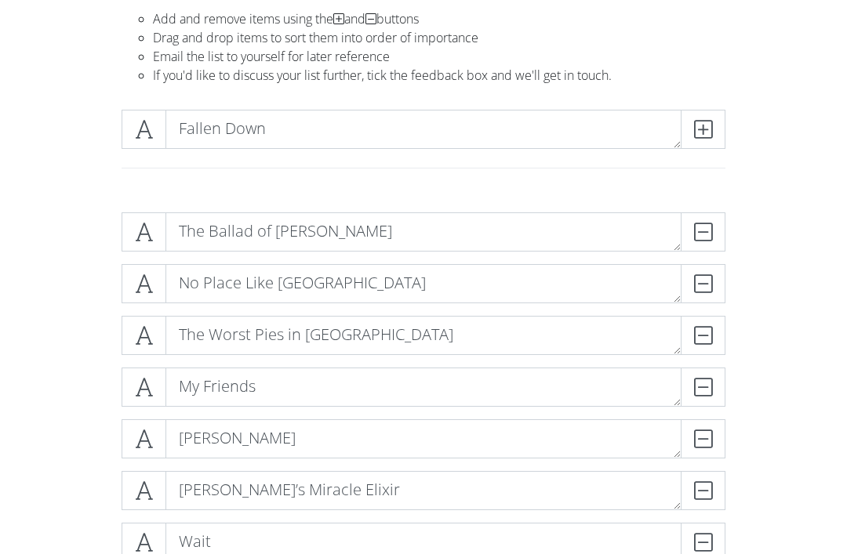
click at [697, 128] on icon at bounding box center [703, 130] width 18 height 16
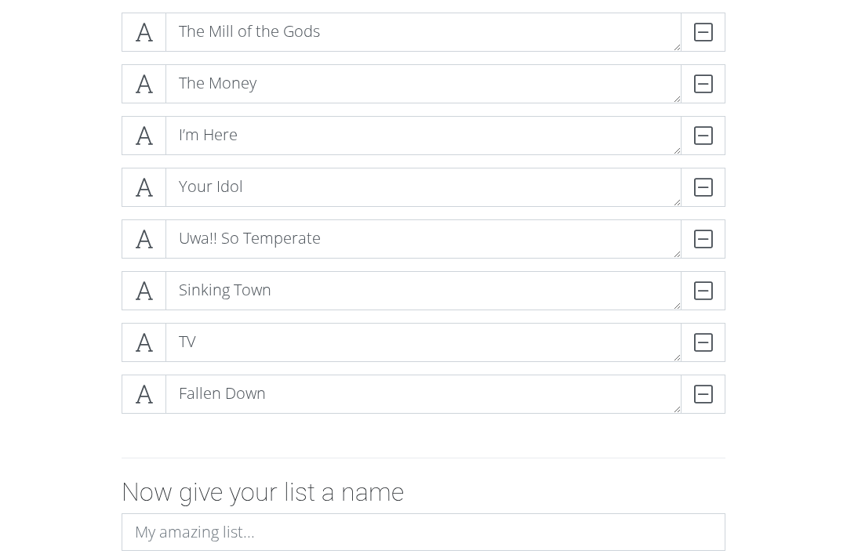
scroll to position [1364, 0]
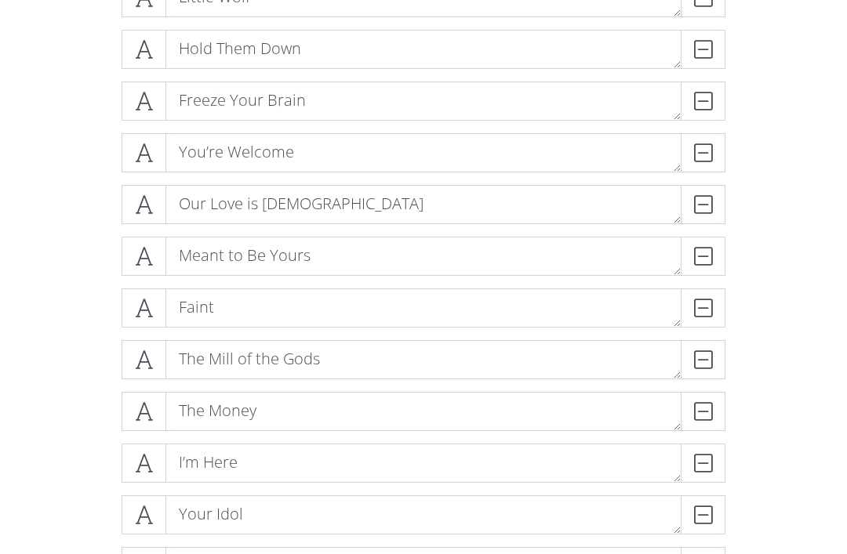
scroll to position [1044, 0]
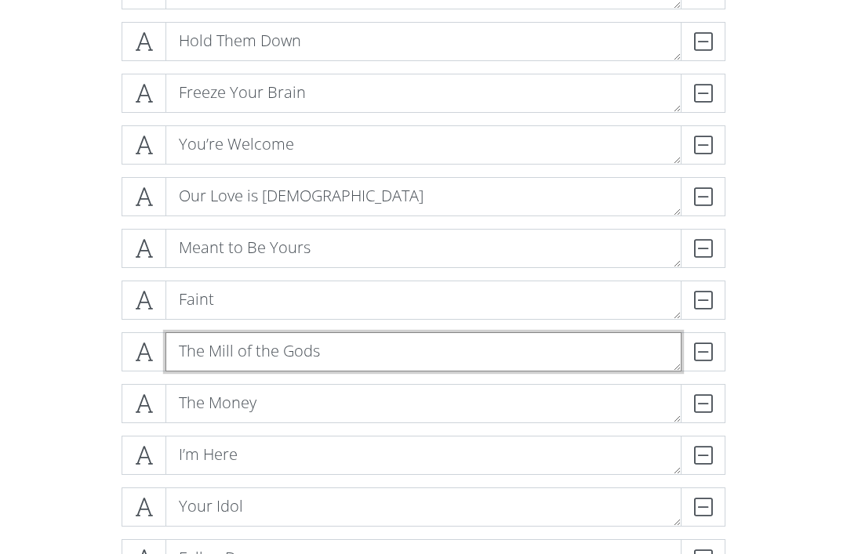
click at [300, 346] on textarea "The Mill of the Gods" at bounding box center [423, 351] width 516 height 39
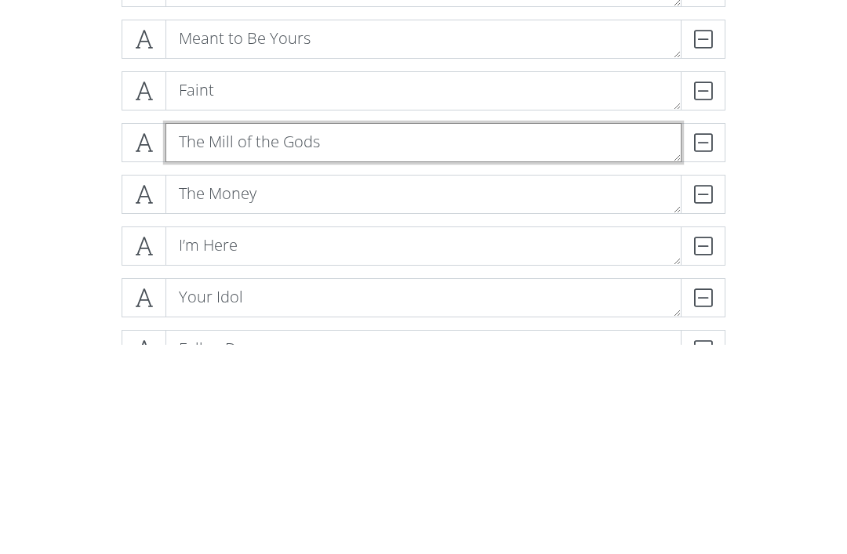
click at [227, 332] on textarea "The Mill of the Gods" at bounding box center [423, 351] width 516 height 39
type textarea "The [PERSON_NAME] of the Gods"
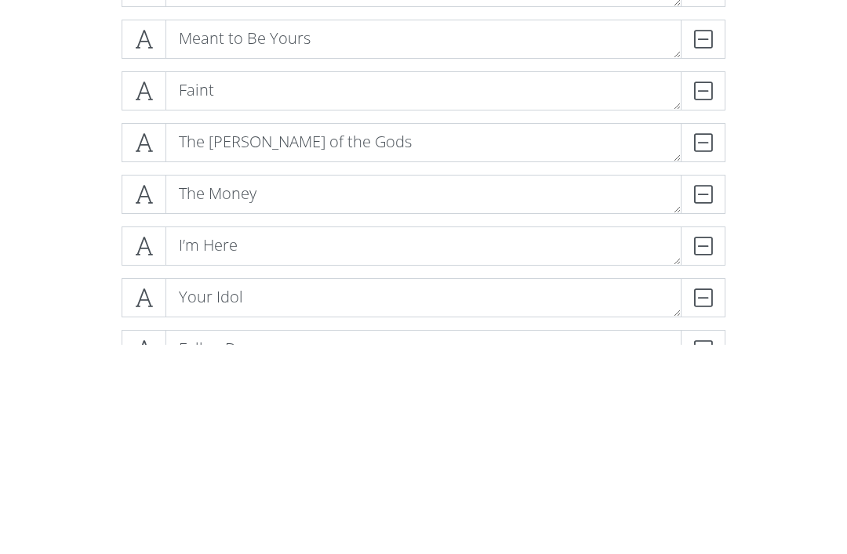
click at [77, 183] on div "The Ballad of [PERSON_NAME] DELETE No Place Like London DELETE The Worst Pies i…" at bounding box center [423, 22] width 753 height 1474
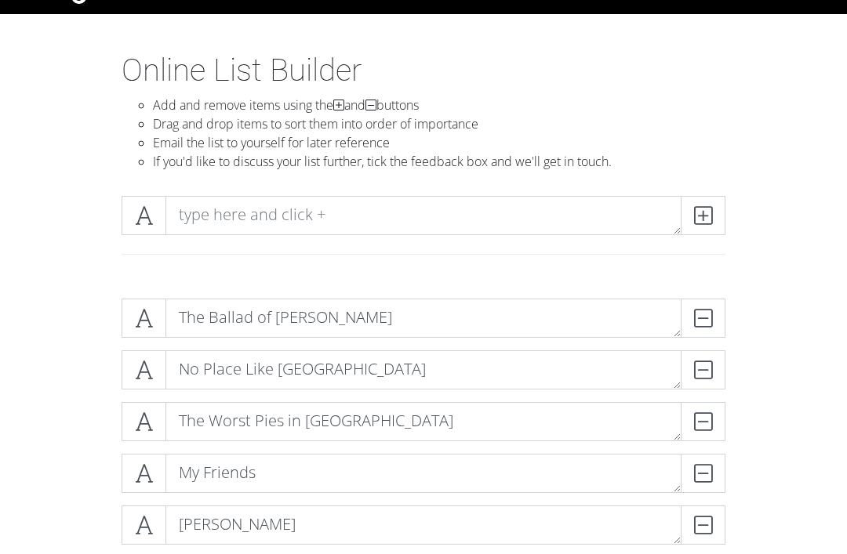
scroll to position [0, 0]
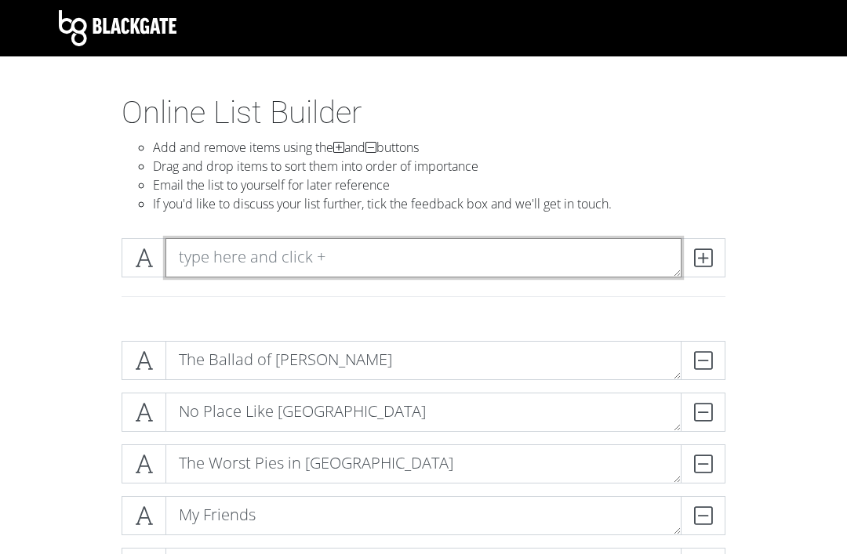
click at [197, 248] on textarea at bounding box center [423, 257] width 516 height 39
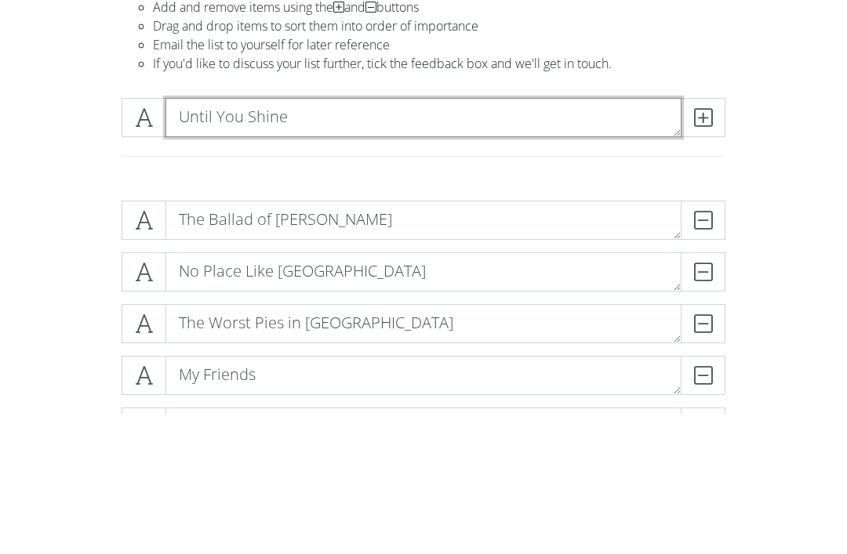
type textarea "Until You Shine"
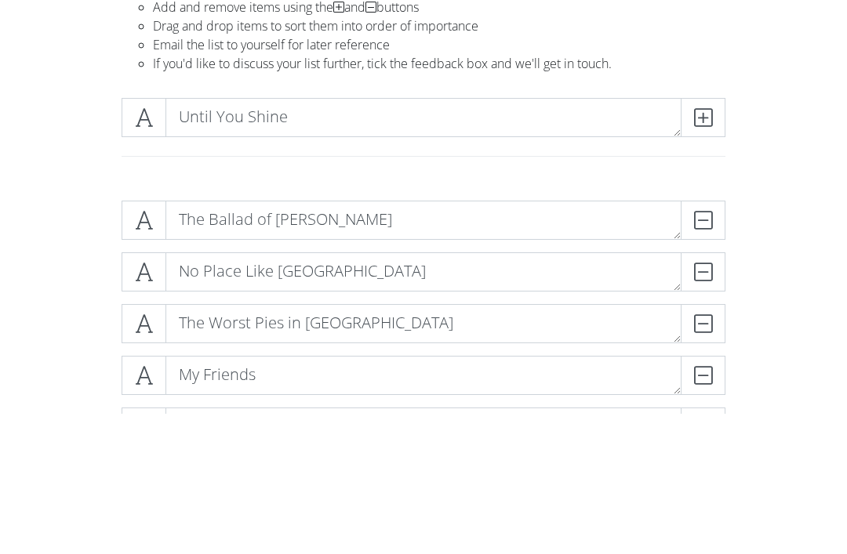
click at [709, 250] on icon at bounding box center [703, 258] width 18 height 16
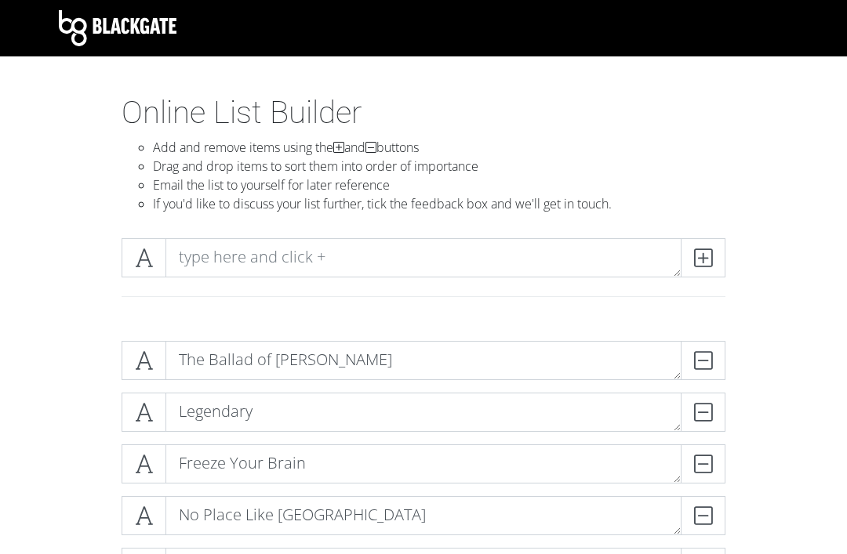
click at [488, 7] on div "Blackgate" at bounding box center [423, 28] width 753 height 44
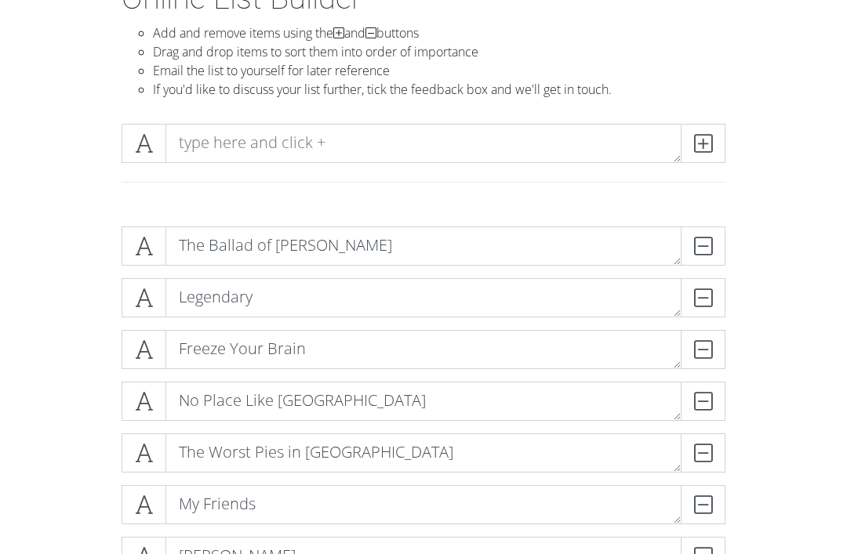
scroll to position [45, 0]
